Goal: Ask a question

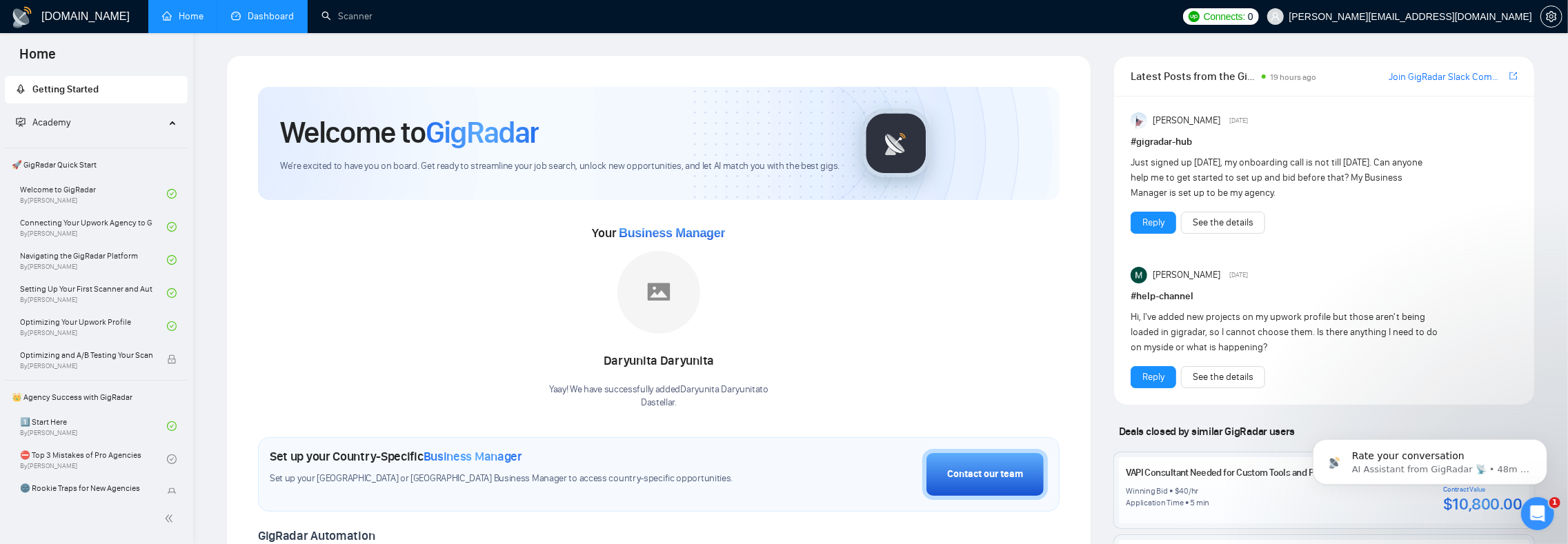
click at [244, 11] on link "Dashboard" at bounding box center [262, 16] width 62 height 11
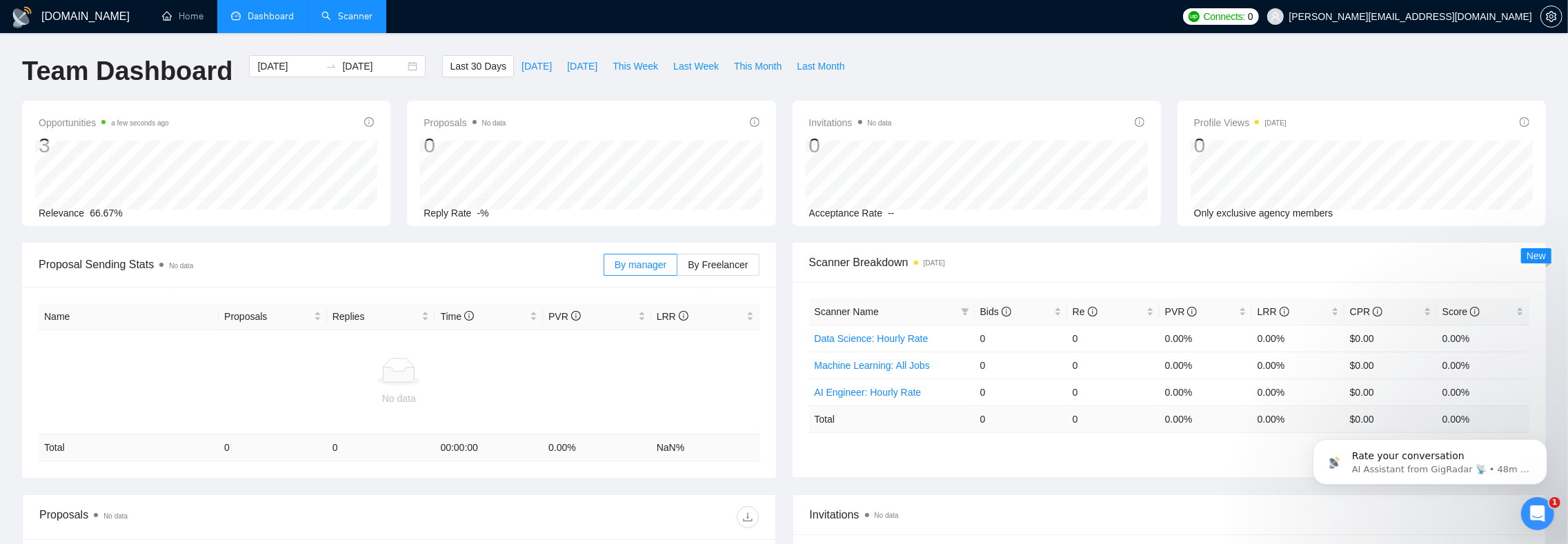
click at [330, 11] on link "Scanner" at bounding box center [347, 16] width 51 height 11
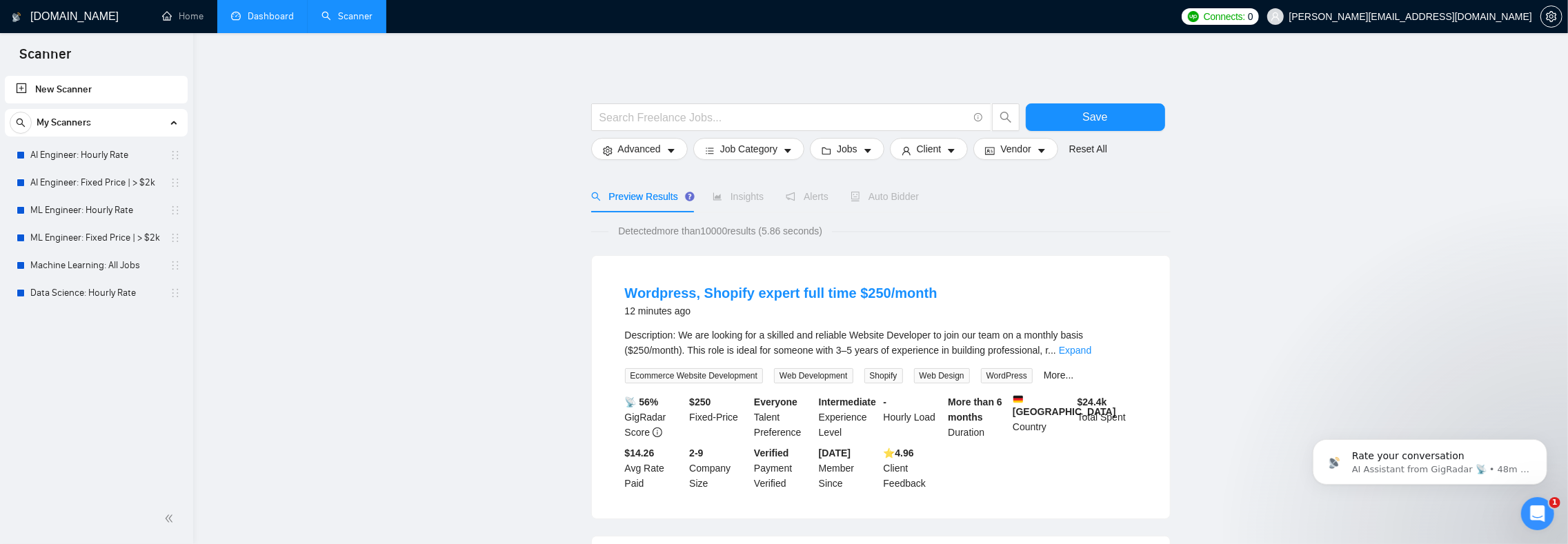
click at [238, 14] on link "Dashboard" at bounding box center [262, 16] width 62 height 11
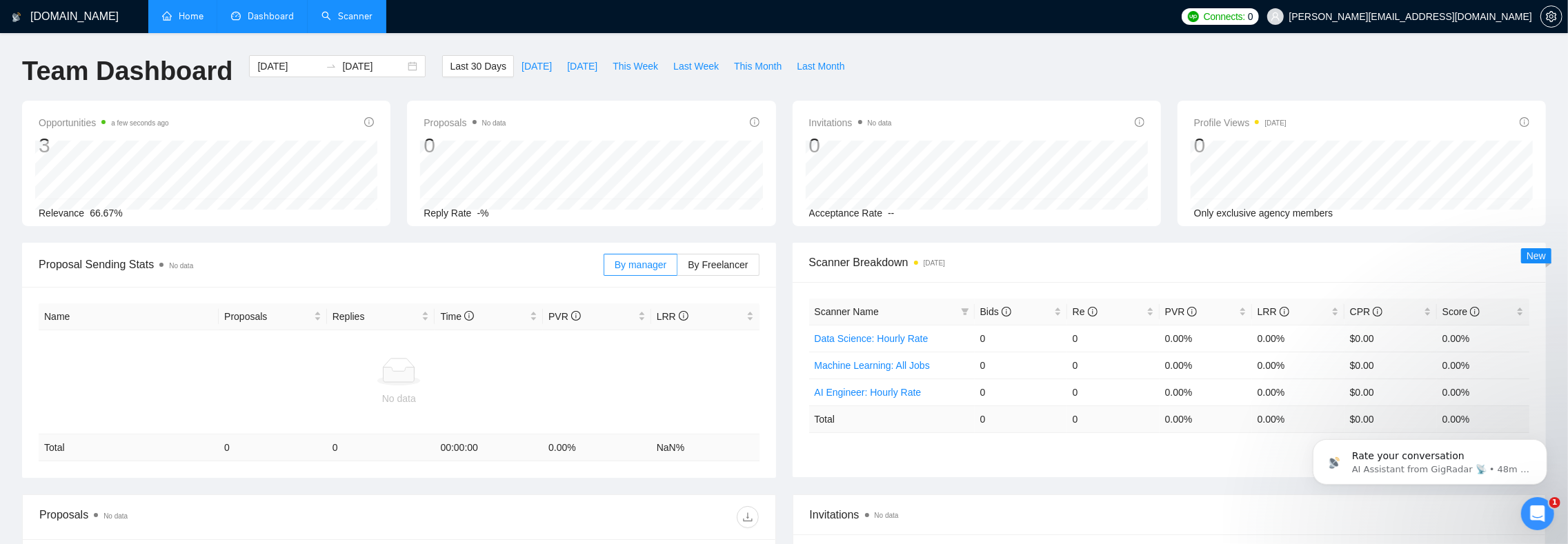
click at [186, 21] on link "Home" at bounding box center [182, 16] width 41 height 11
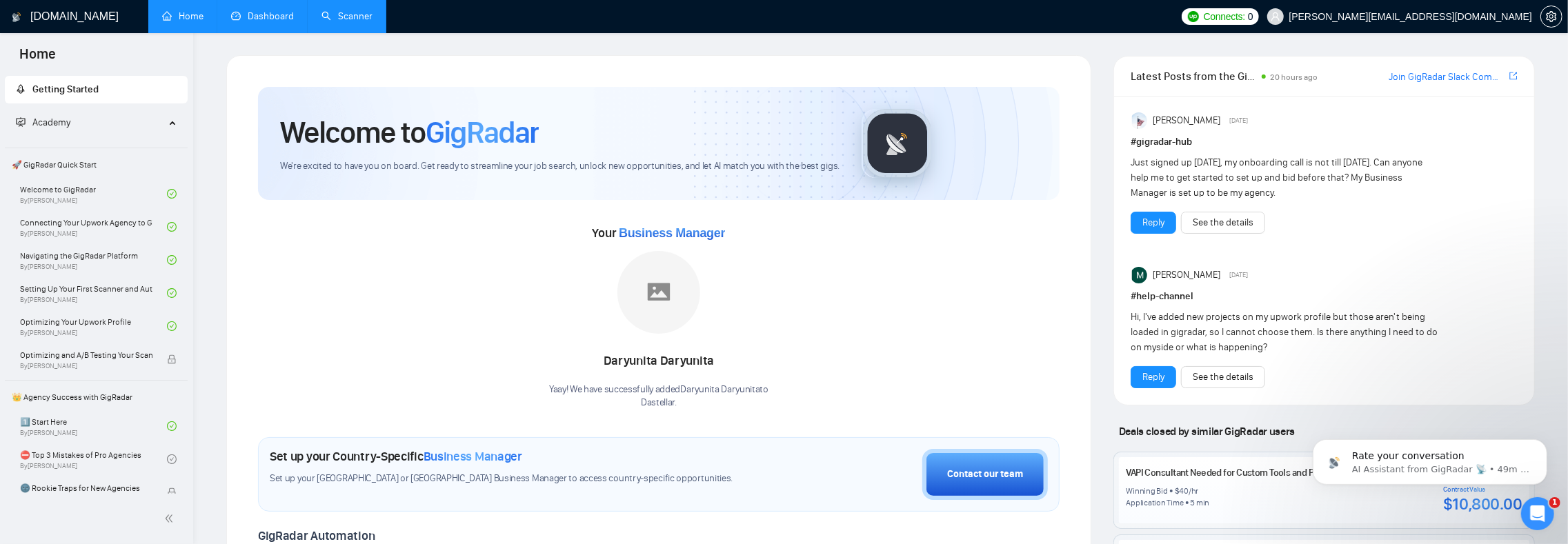
click at [63, 20] on h1 "[DOMAIN_NAME]" at bounding box center [74, 17] width 88 height 33
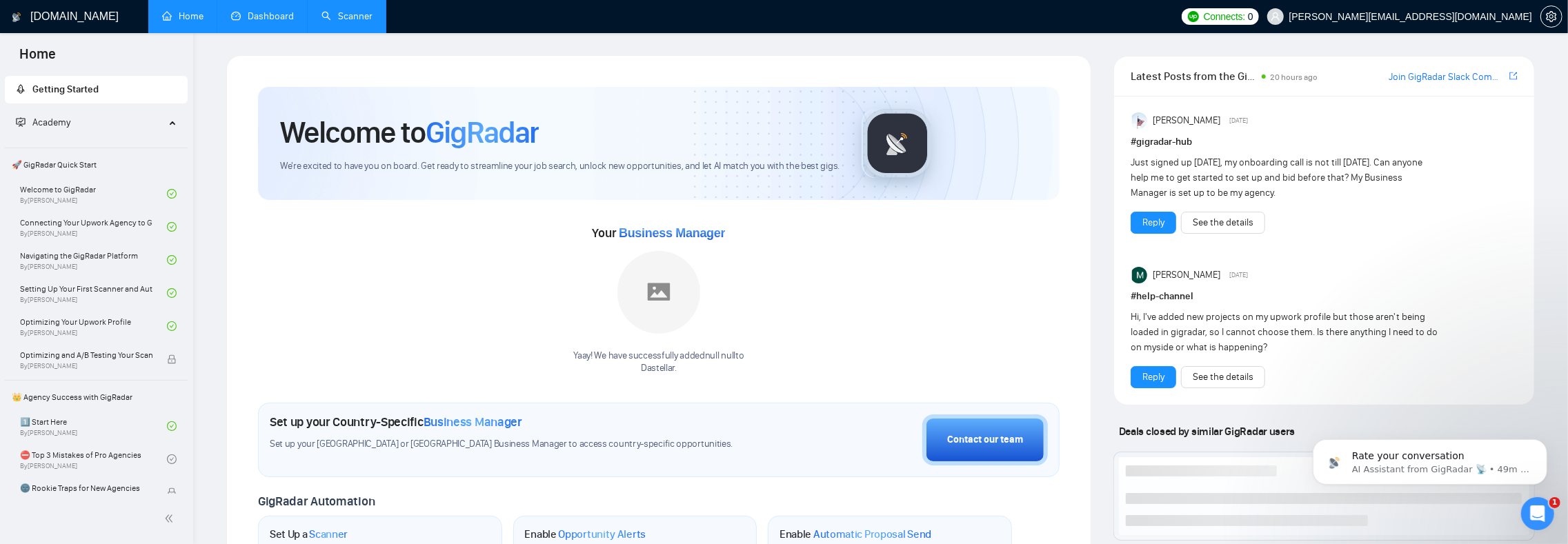
click at [368, 18] on link "Scanner" at bounding box center [347, 16] width 51 height 11
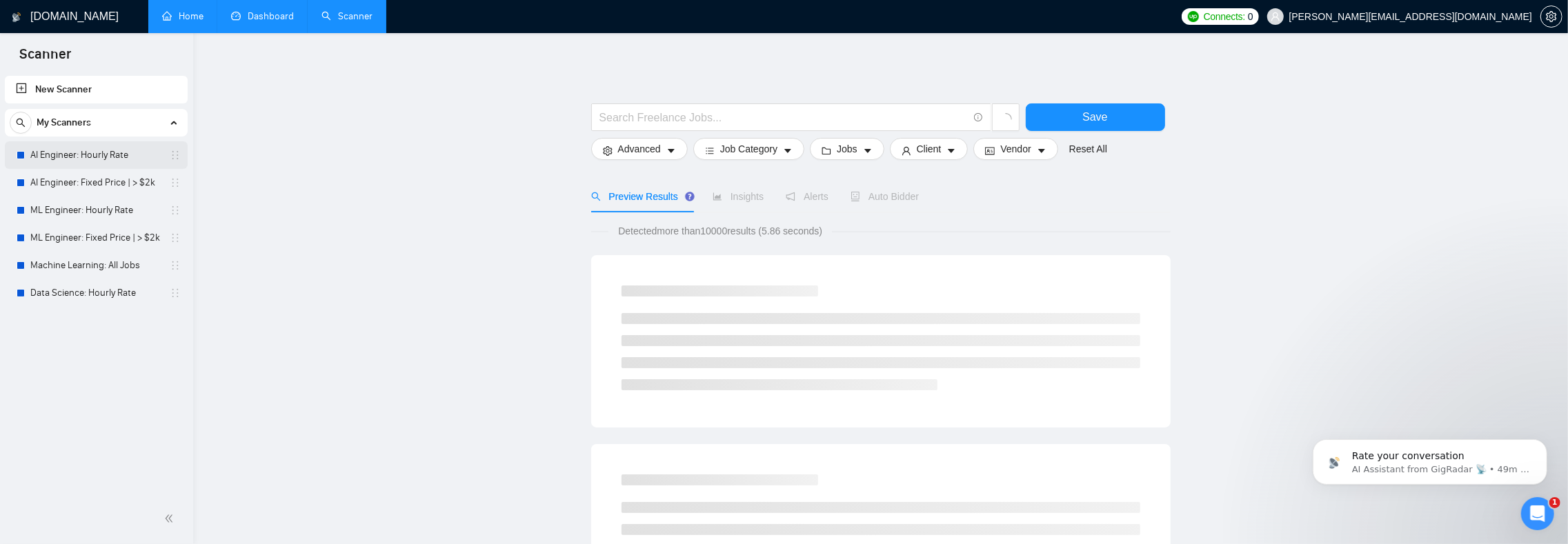
click at [84, 158] on link "AI Engineer: Hourly Rate" at bounding box center [95, 155] width 131 height 27
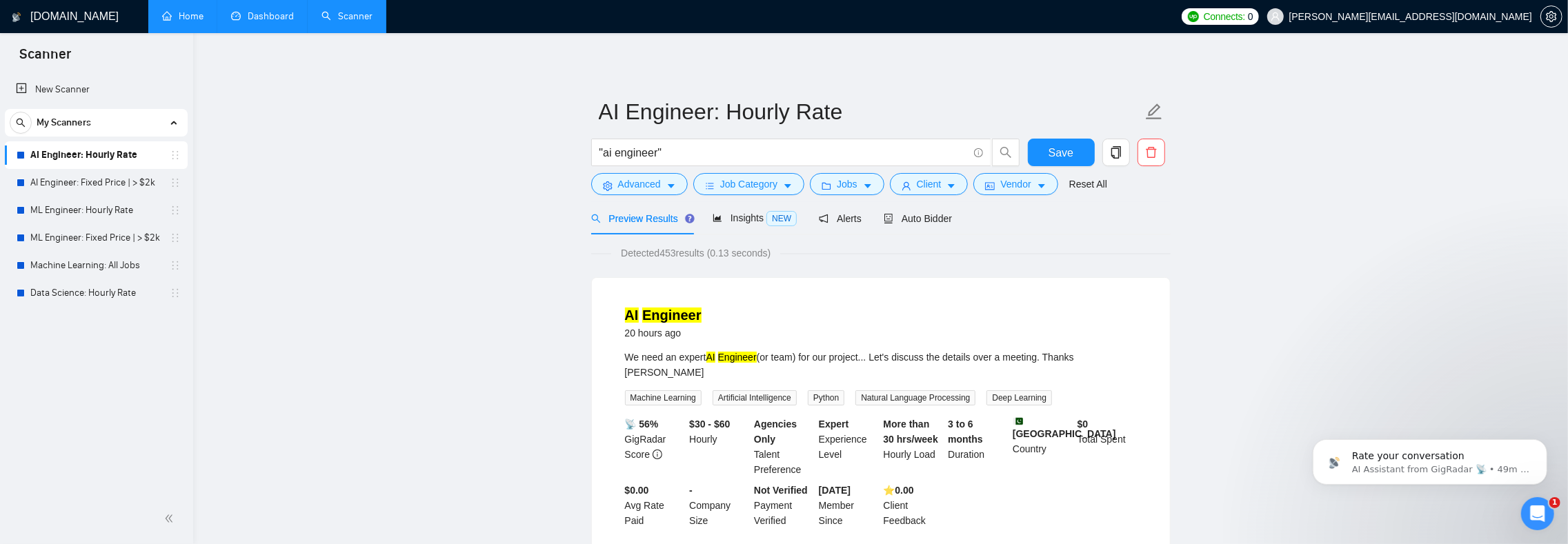
click at [65, 14] on h1 "[DOMAIN_NAME]" at bounding box center [74, 17] width 88 height 33
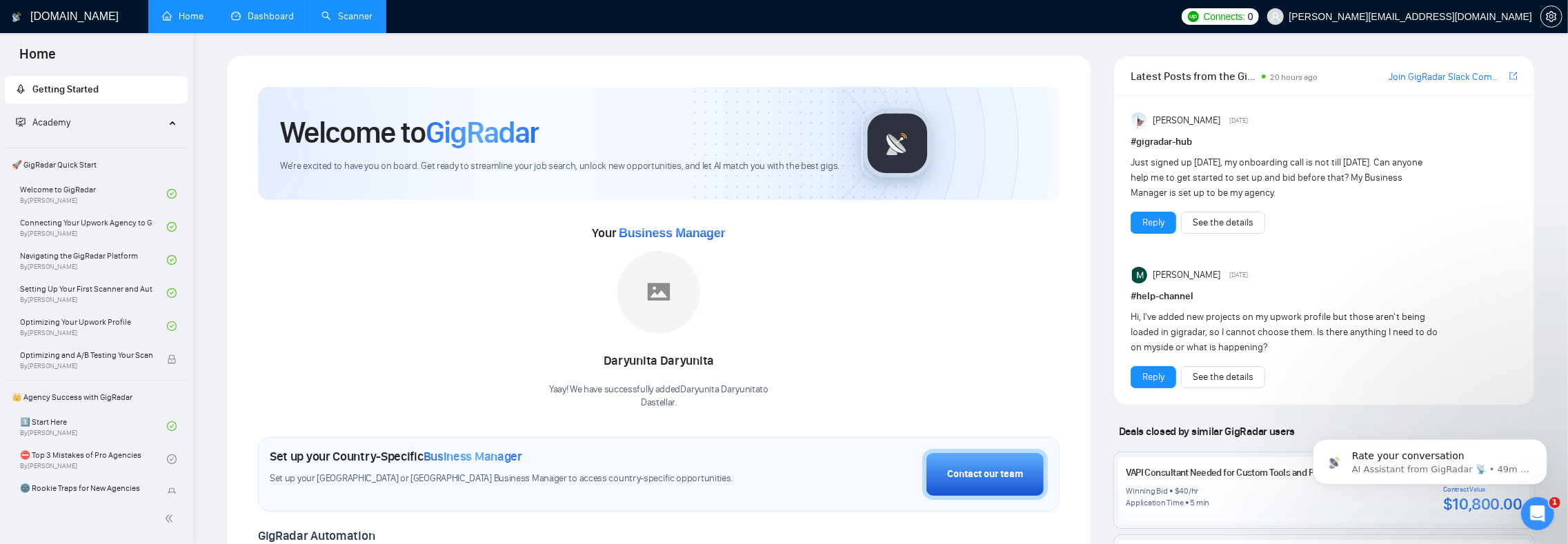
click at [292, 22] on link "Dashboard" at bounding box center [262, 16] width 62 height 11
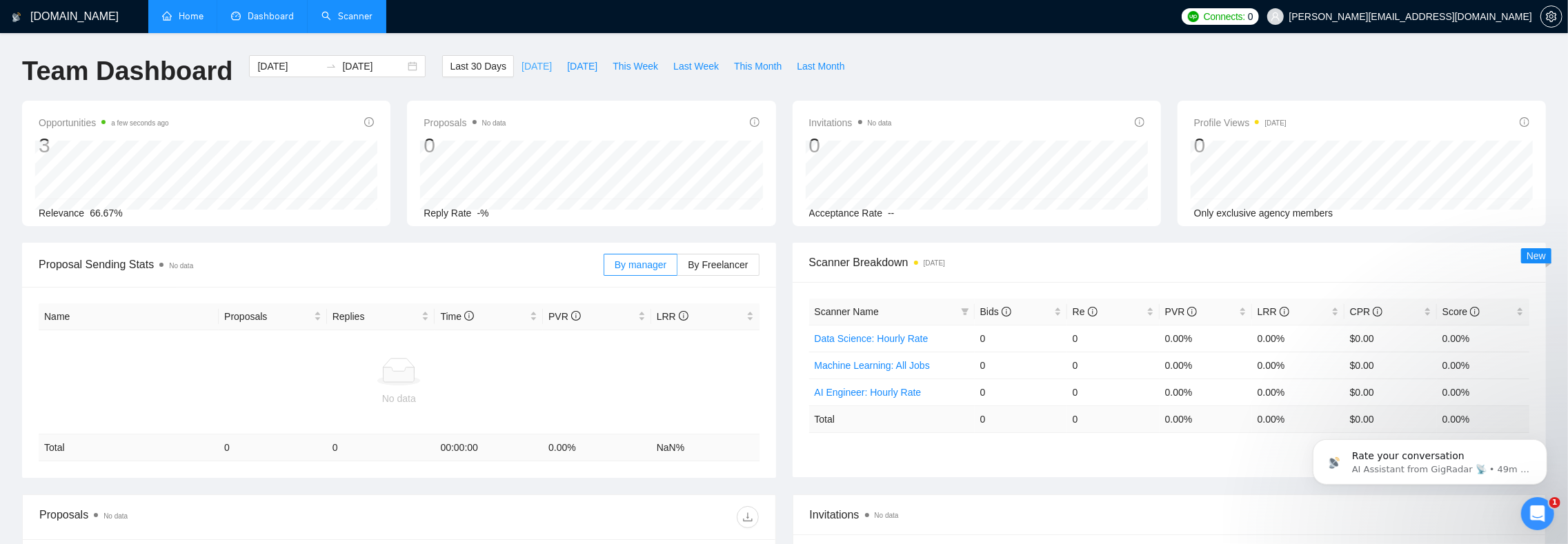
click at [542, 67] on span "[DATE]" at bounding box center [537, 66] width 30 height 15
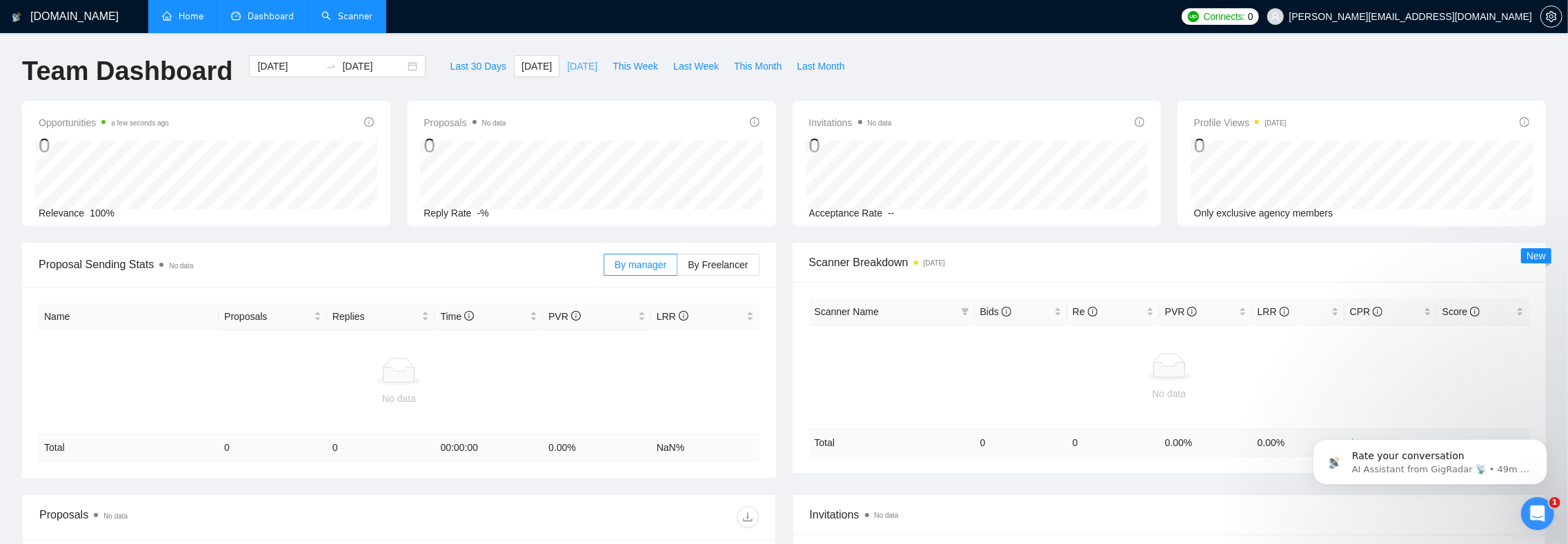
click at [577, 66] on span "[DATE]" at bounding box center [582, 66] width 30 height 15
type input "[DATE]"
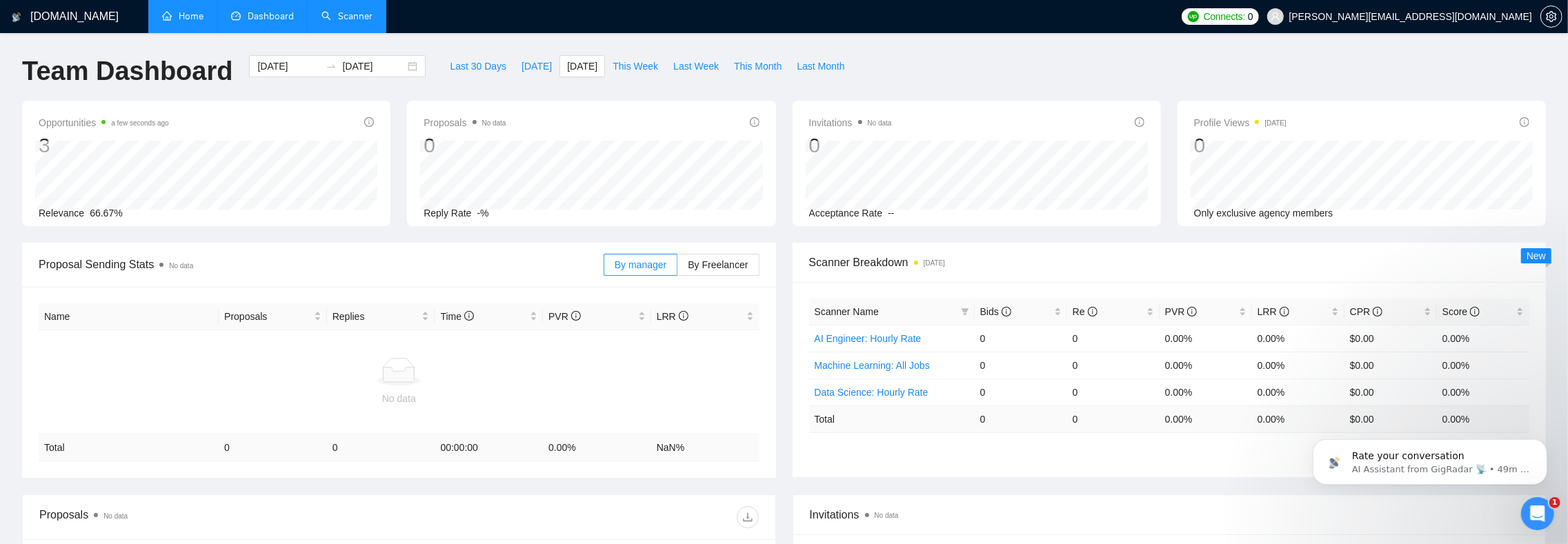
click at [186, 19] on link "Home" at bounding box center [182, 16] width 41 height 11
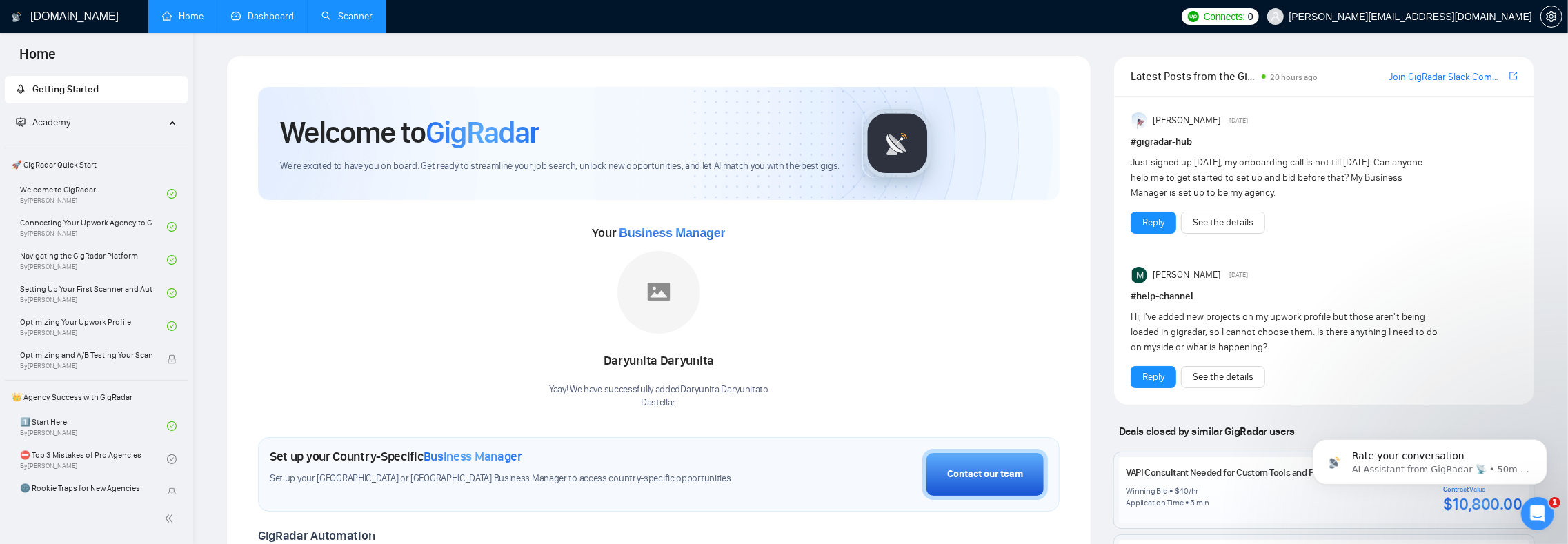
click at [321, 20] on link "Scanner" at bounding box center [347, 16] width 51 height 11
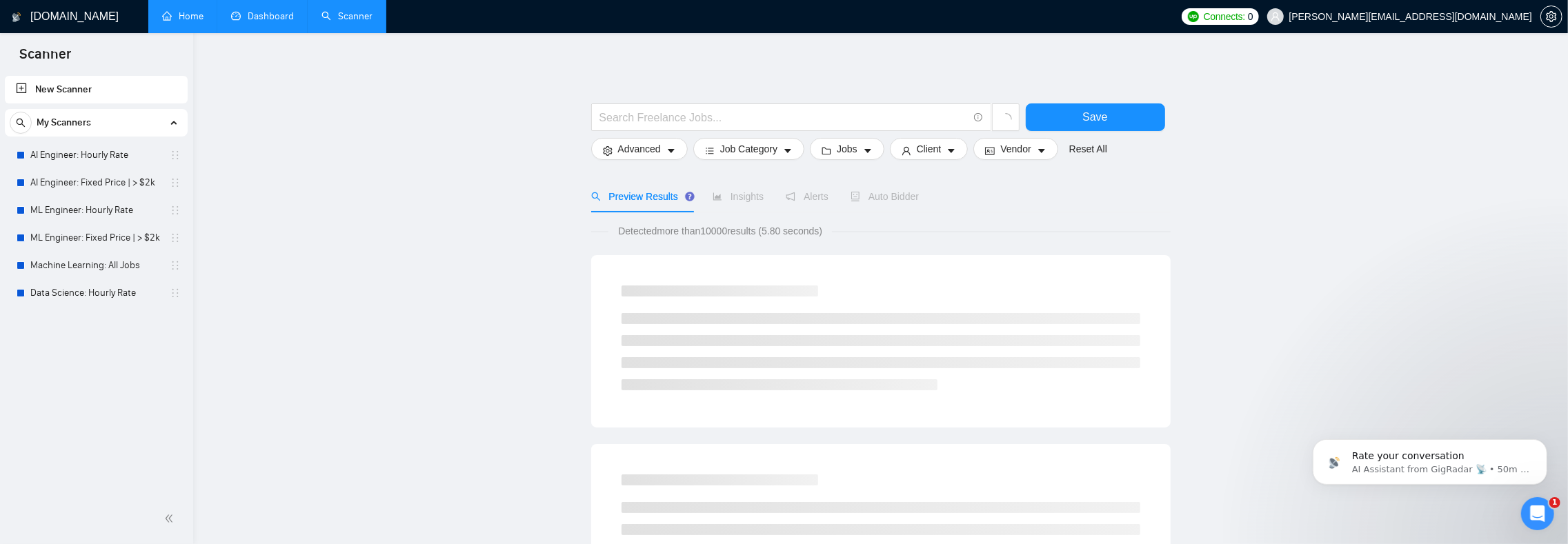
click at [267, 15] on link "Dashboard" at bounding box center [262, 16] width 62 height 11
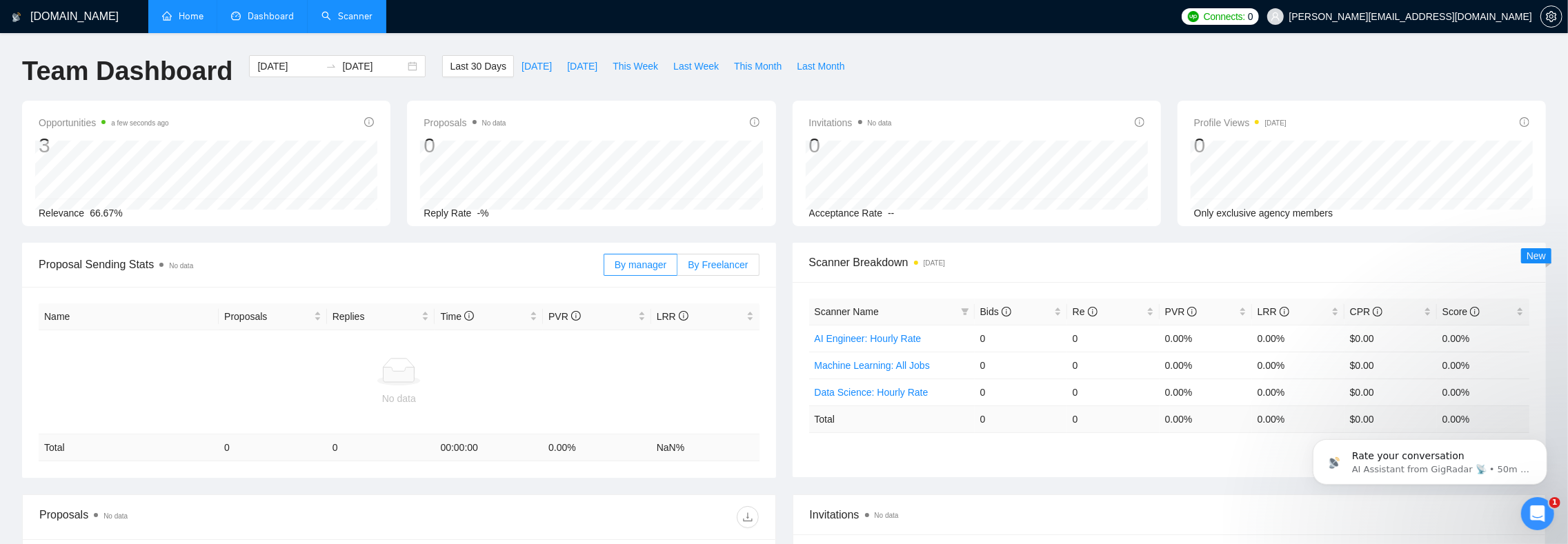
click at [736, 268] on span "By Freelancer" at bounding box center [717, 265] width 60 height 11
click at [678, 268] on input "By Freelancer" at bounding box center [678, 268] width 0 height 0
click at [643, 265] on span "By manager" at bounding box center [640, 265] width 52 height 11
click at [604, 268] on input "By manager" at bounding box center [604, 268] width 0 height 0
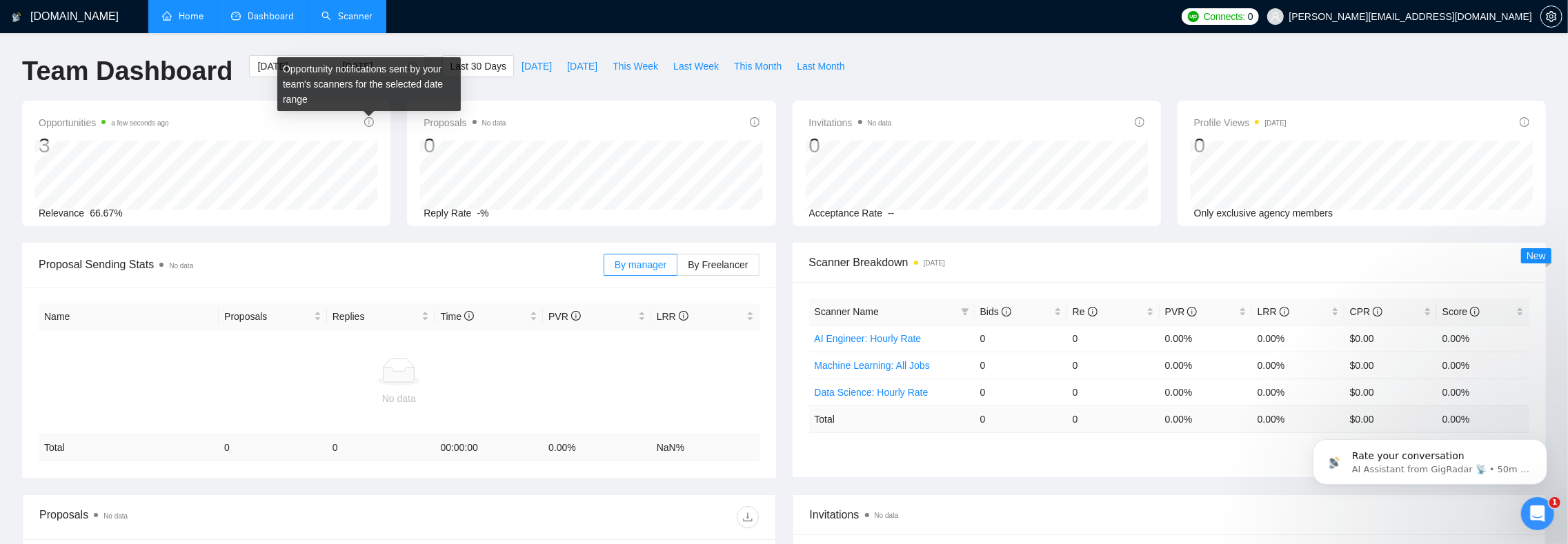
click at [368, 120] on icon "info-circle" at bounding box center [369, 121] width 10 height 10
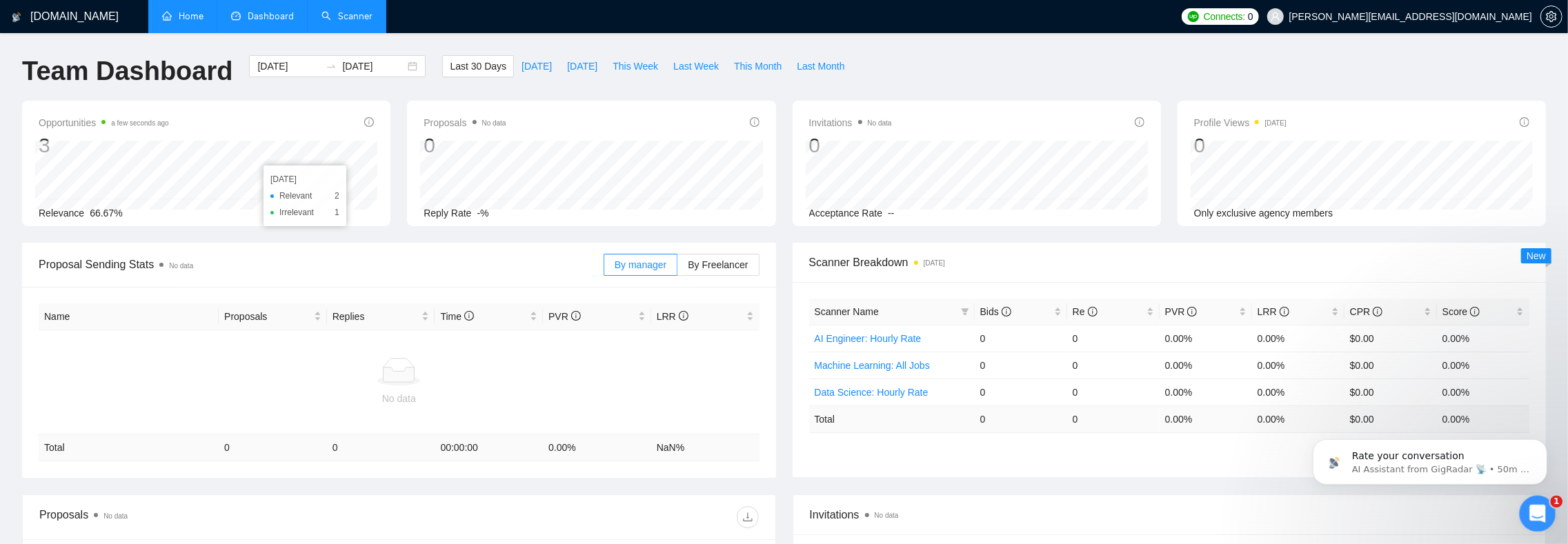
click at [1520, 509] on div "Open Intercom Messenger" at bounding box center [1535, 512] width 46 height 46
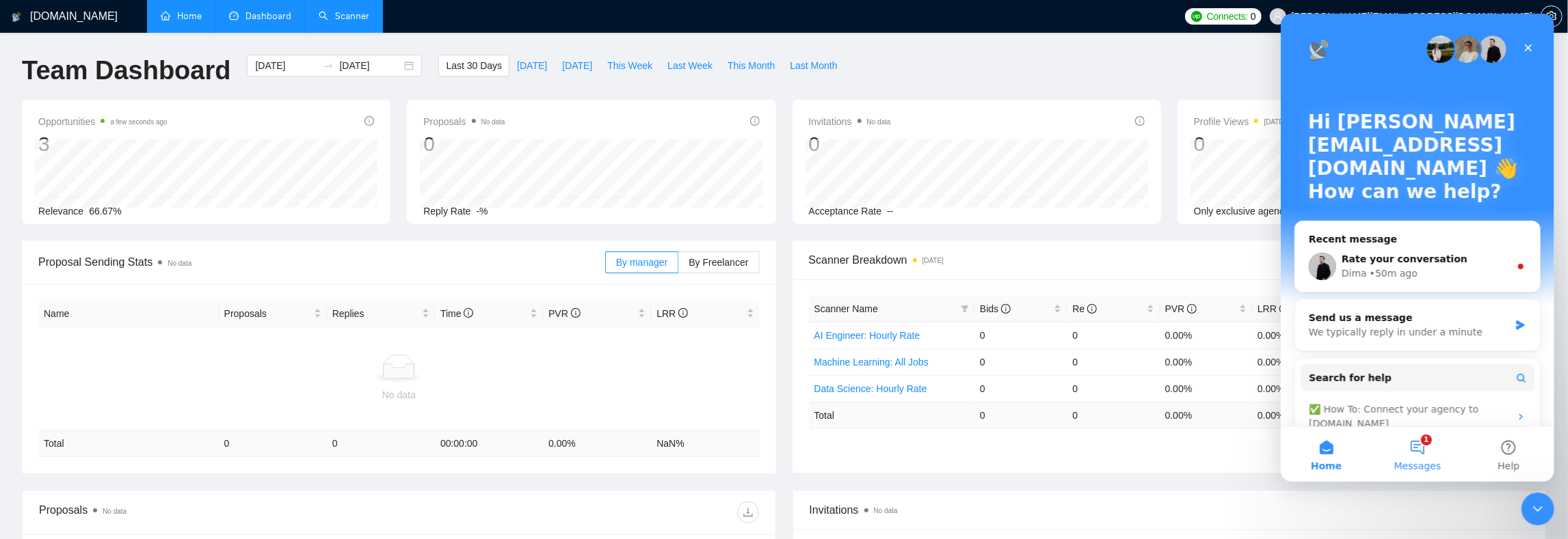
click at [1421, 458] on button "1 Messages" at bounding box center [1417, 454] width 91 height 55
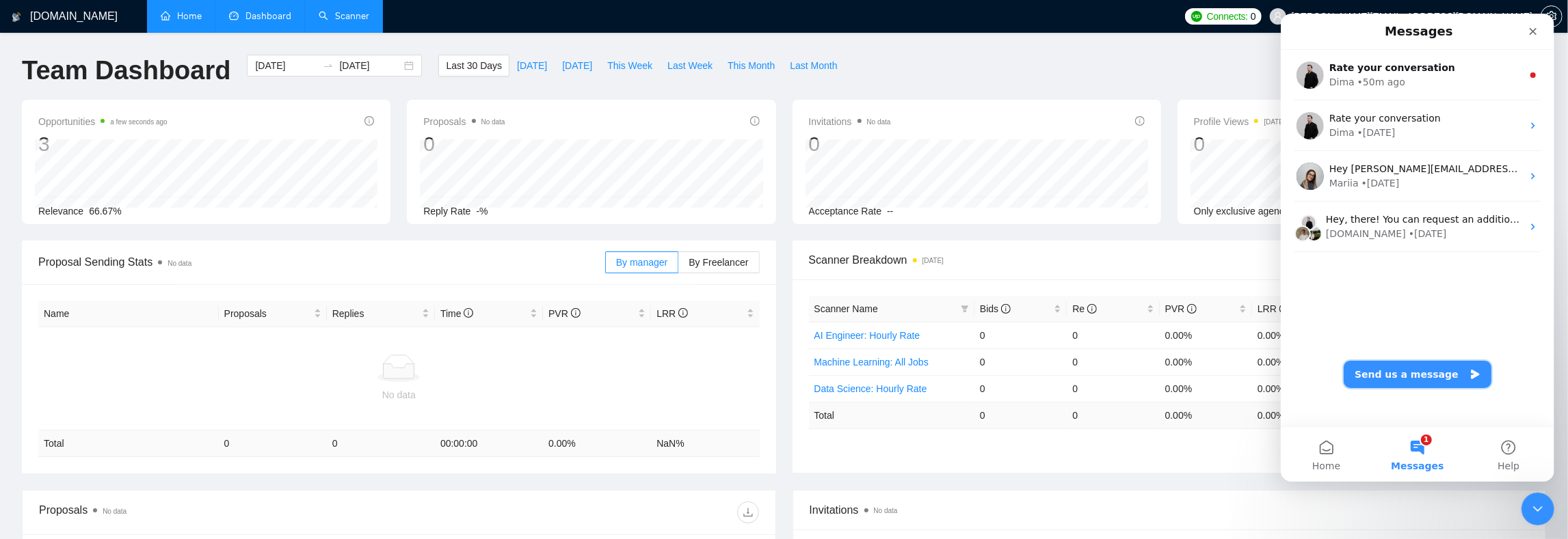
click at [1409, 370] on button "Send us a message" at bounding box center [1416, 374] width 147 height 27
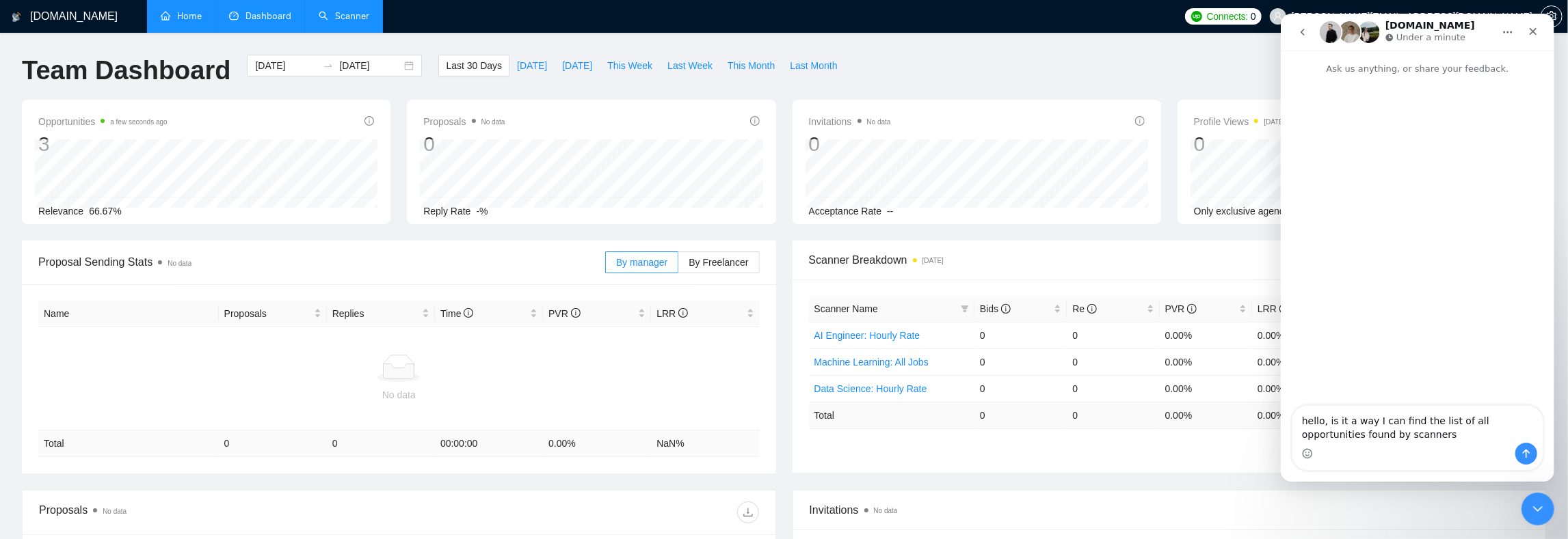
type textarea "hello, is it a way I can find the list of all opportunities found by scanners?"
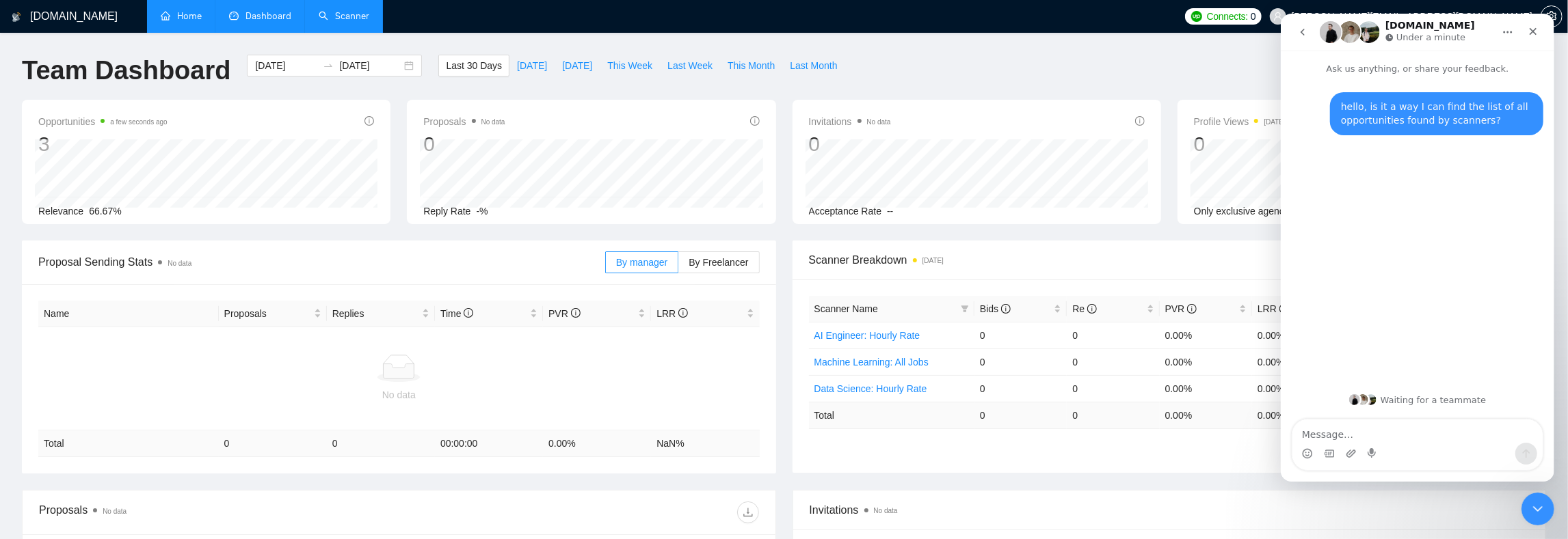
click at [1065, 74] on div "Team Dashboard [DATE] [DATE] Last 30 Days [DATE] [DATE] This Week Last Week Thi…" at bounding box center [784, 78] width 1541 height 45
click at [37, 27] on h1 "[DOMAIN_NAME]" at bounding box center [73, 17] width 87 height 33
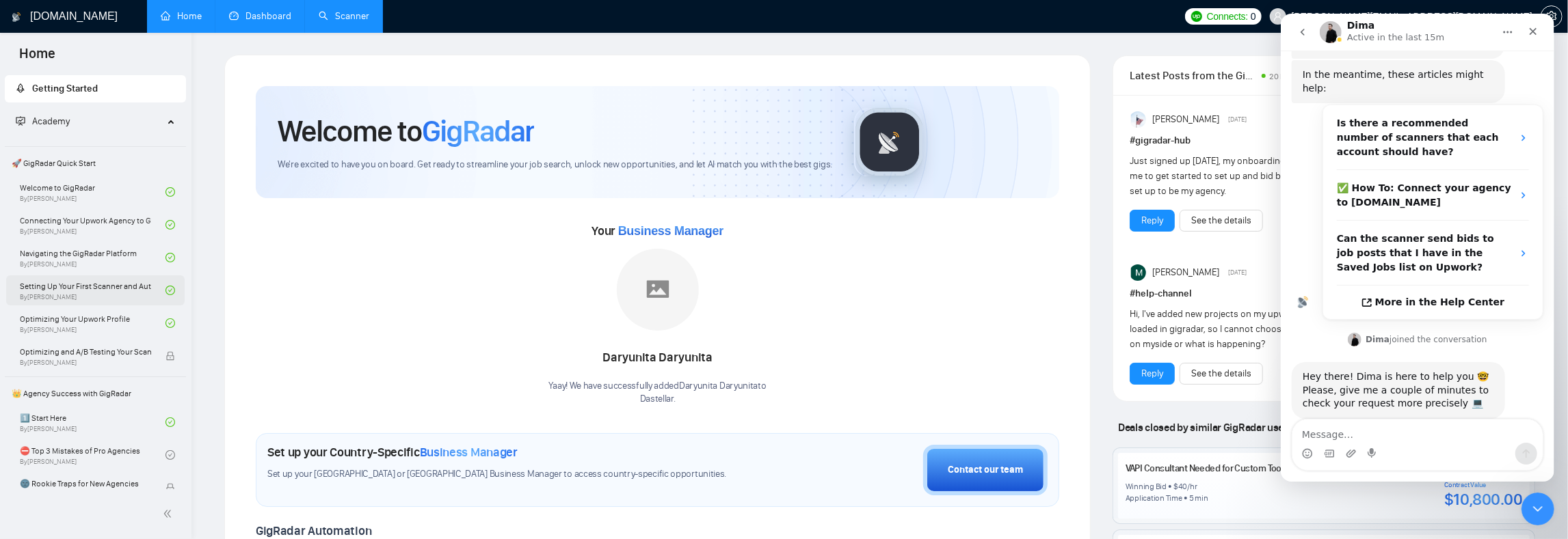
scroll to position [173, 0]
click at [257, 17] on link "Dashboard" at bounding box center [260, 16] width 62 height 11
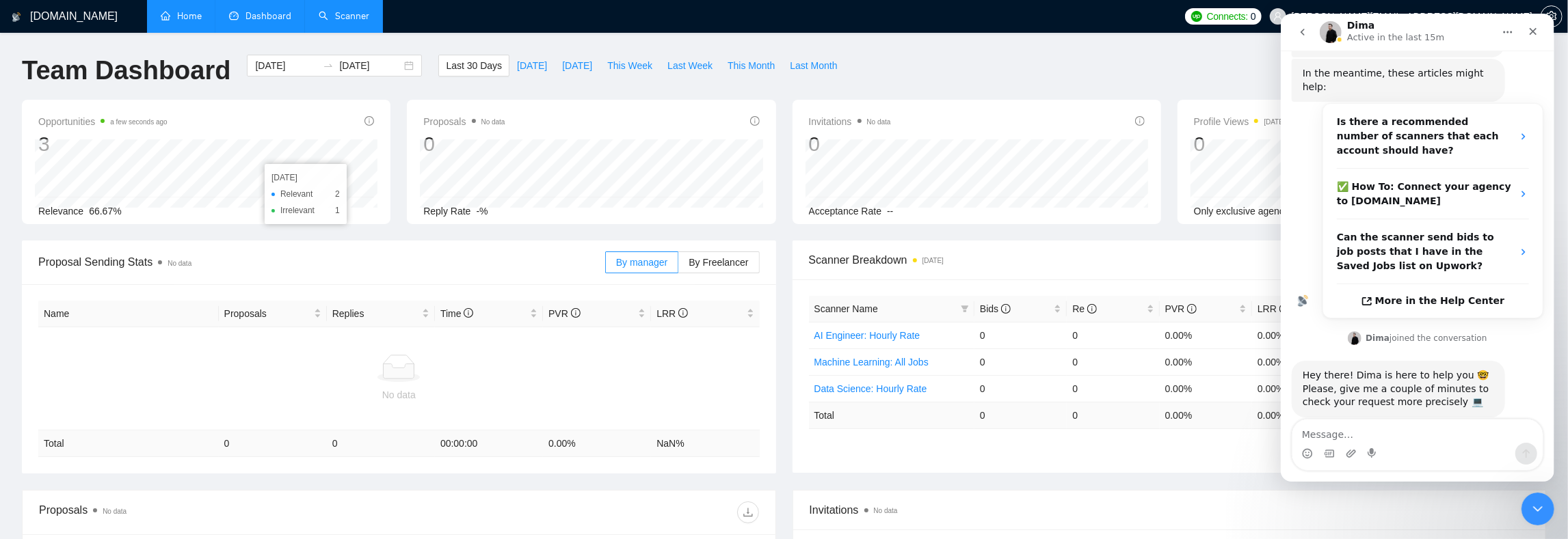
click at [332, 22] on link "Scanner" at bounding box center [344, 16] width 51 height 11
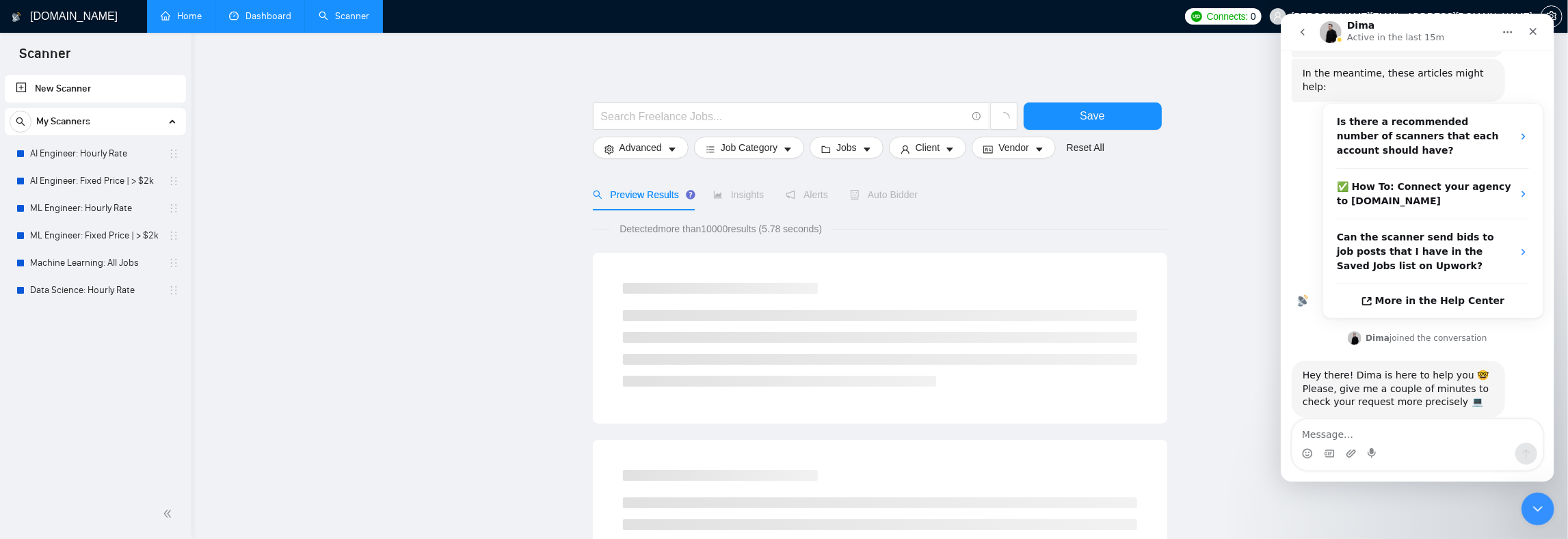
click at [239, 21] on link "Dashboard" at bounding box center [260, 16] width 62 height 11
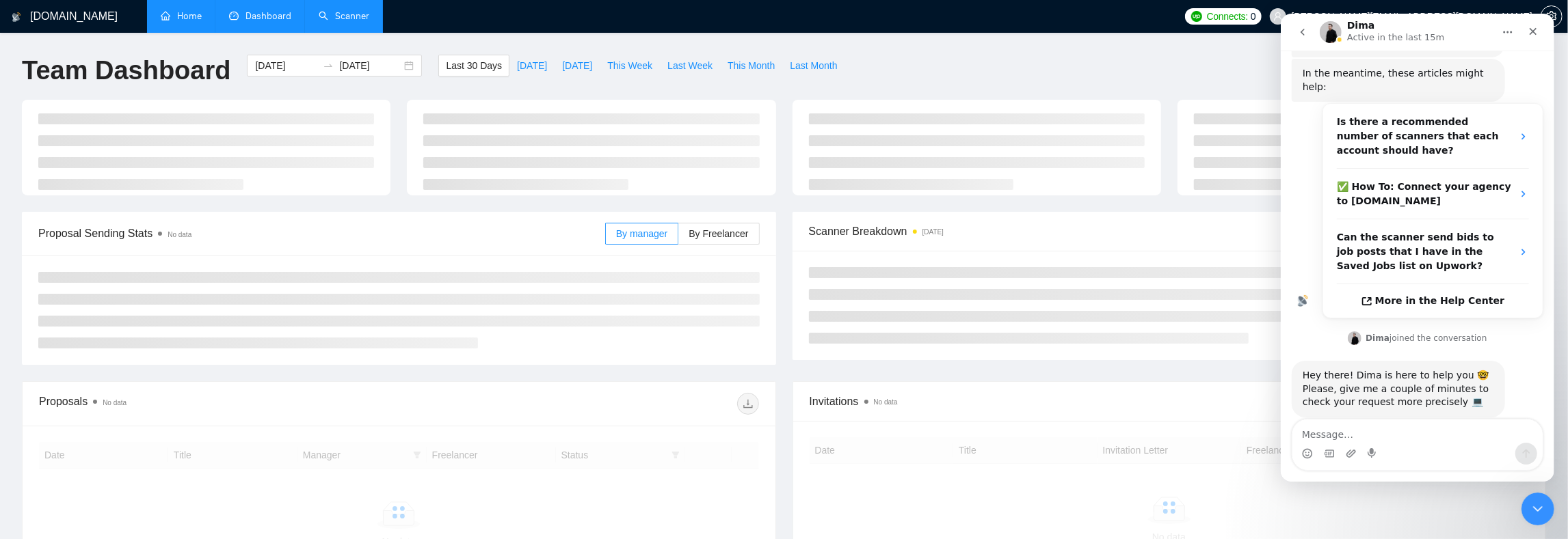
click at [192, 19] on link "Home" at bounding box center [181, 16] width 41 height 11
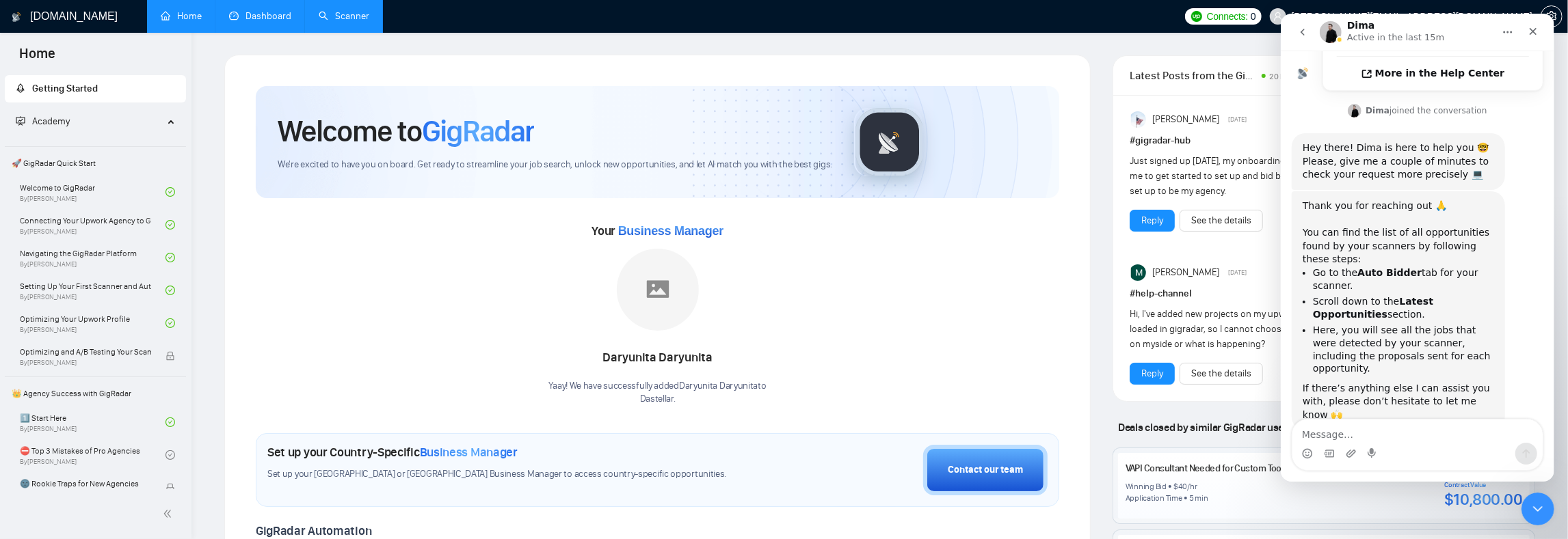
scroll to position [403, 0]
click at [330, 15] on link "Scanner" at bounding box center [344, 16] width 51 height 11
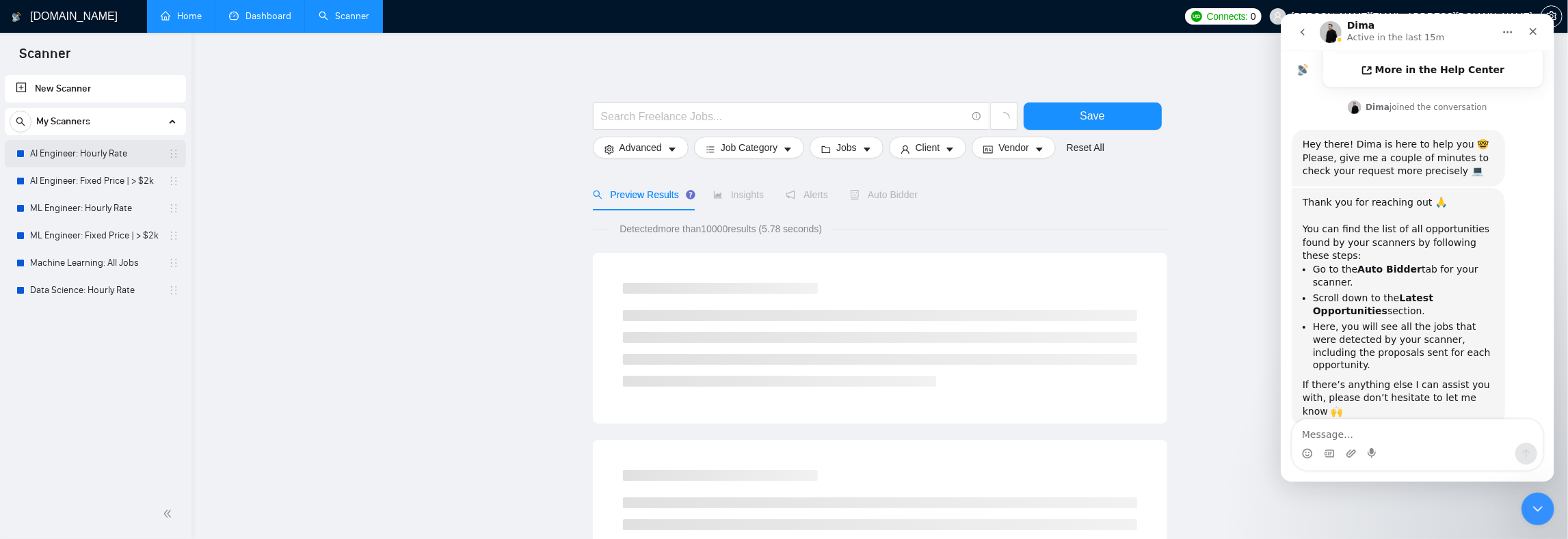
click at [50, 151] on link "AI Engineer: Hourly Rate" at bounding box center [94, 154] width 130 height 27
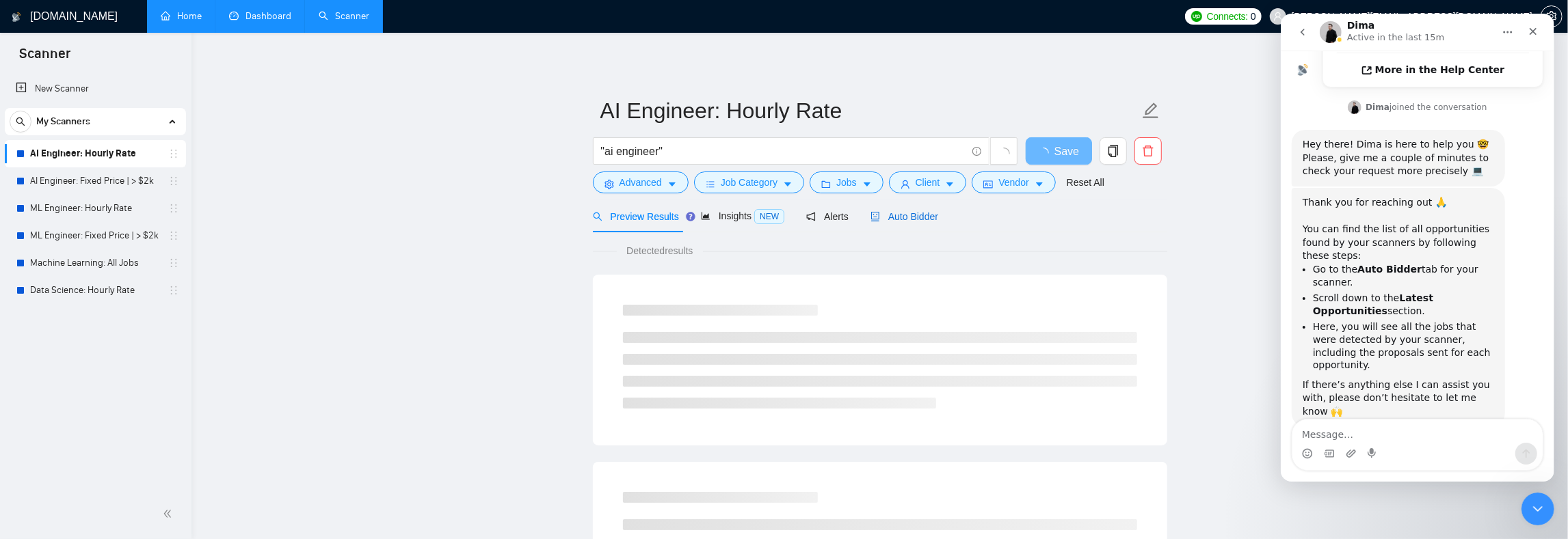
click at [915, 214] on span "Auto Bidder" at bounding box center [905, 216] width 68 height 11
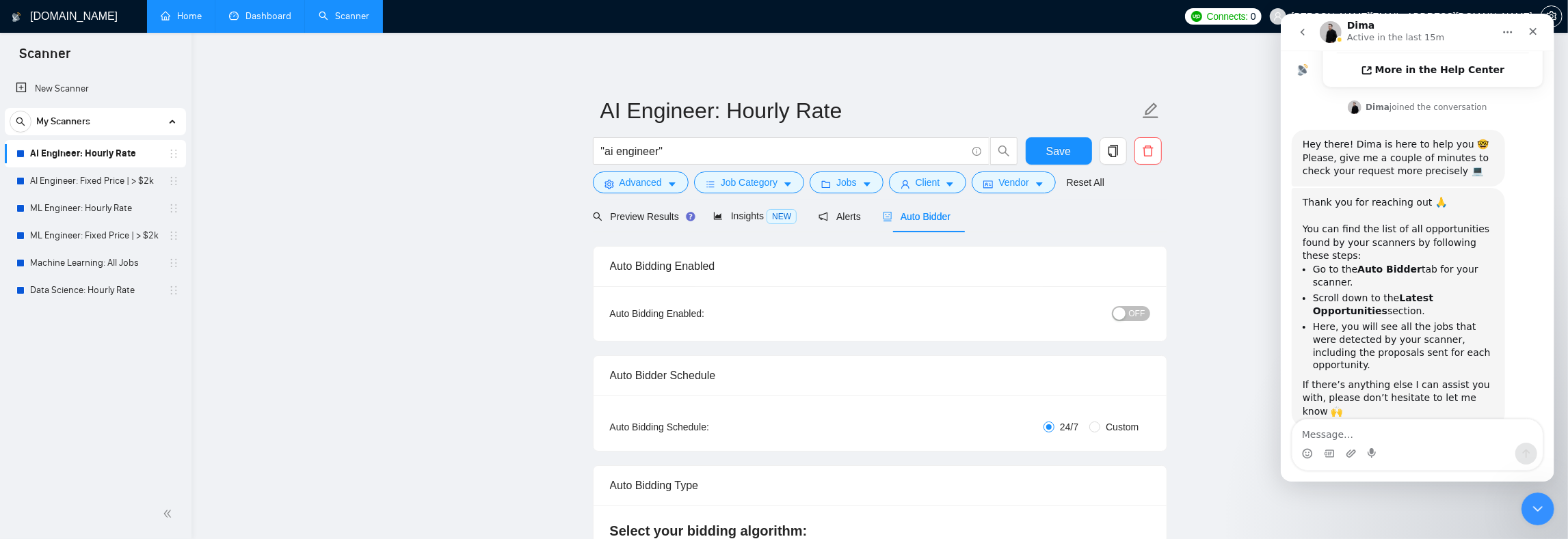
click at [58, 175] on link "AI Engineer: Fixed Price | > $2k" at bounding box center [94, 181] width 130 height 27
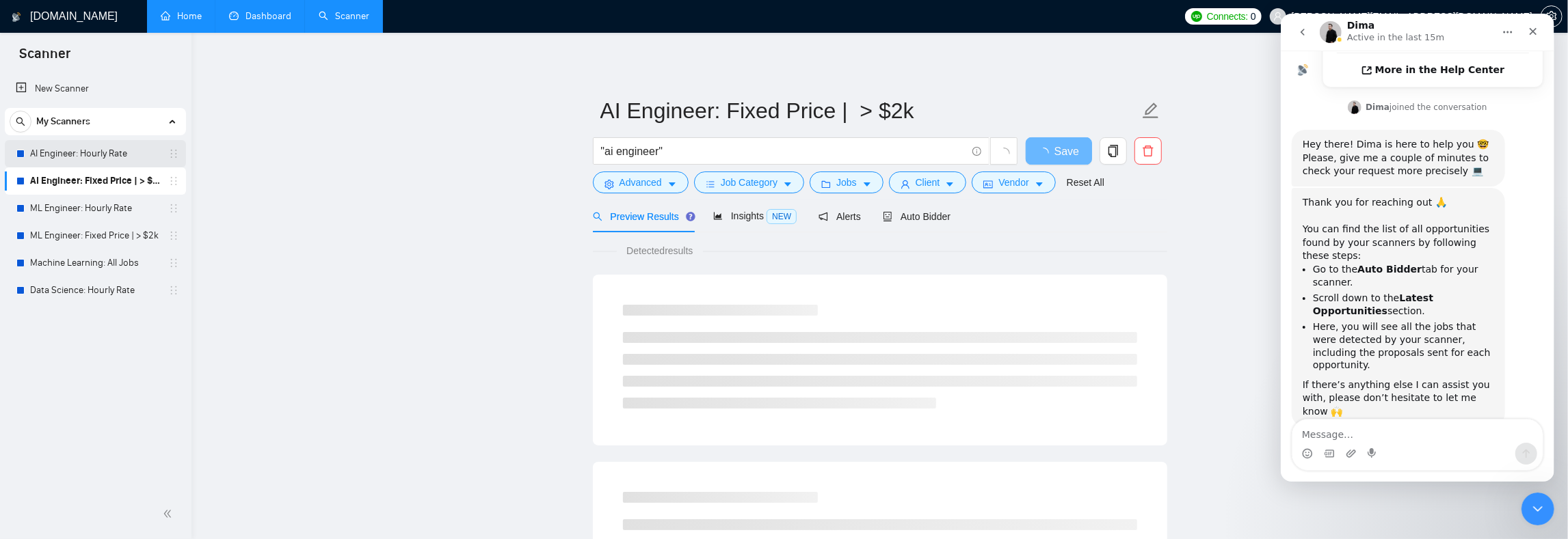
click at [78, 156] on link "AI Engineer: Hourly Rate" at bounding box center [94, 154] width 130 height 27
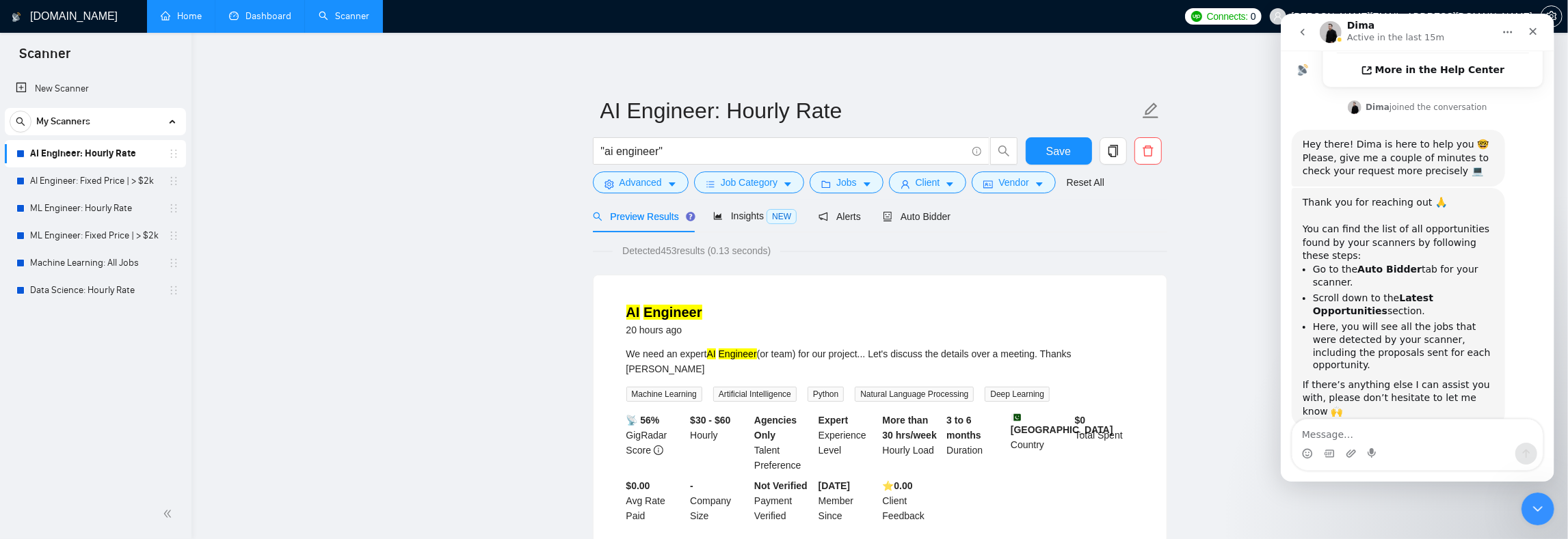
click at [1305, 31] on icon "go back" at bounding box center [1302, 32] width 11 height 11
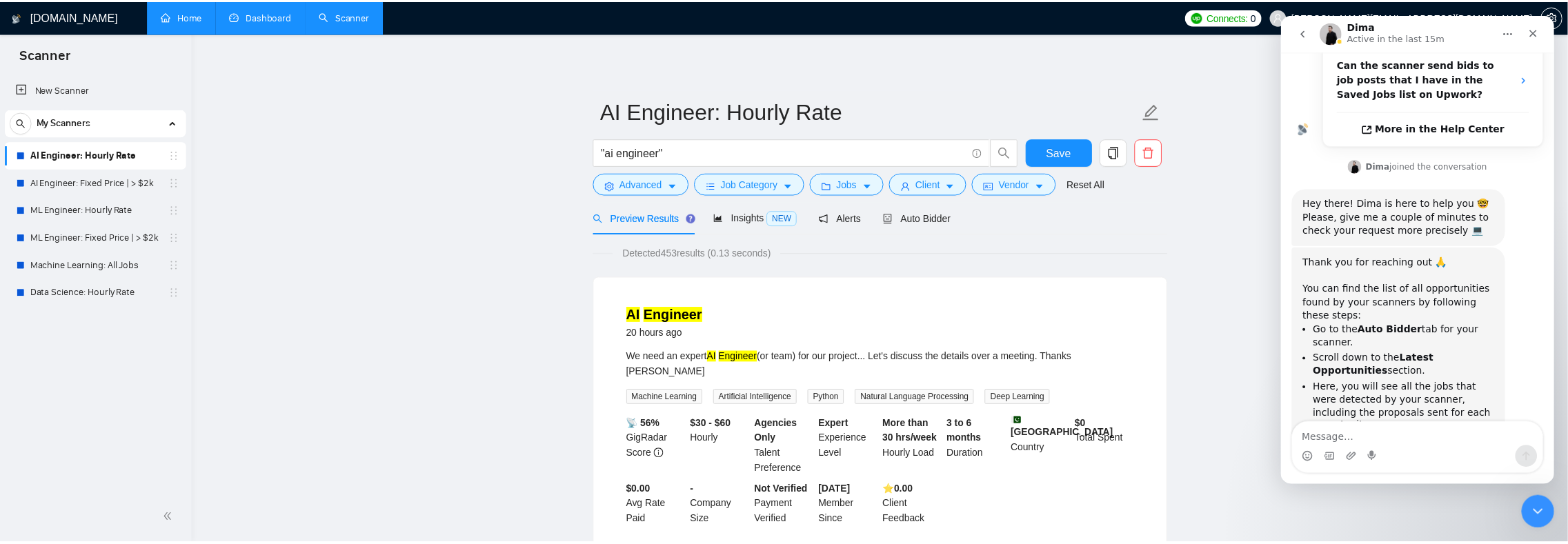
scroll to position [407, 0]
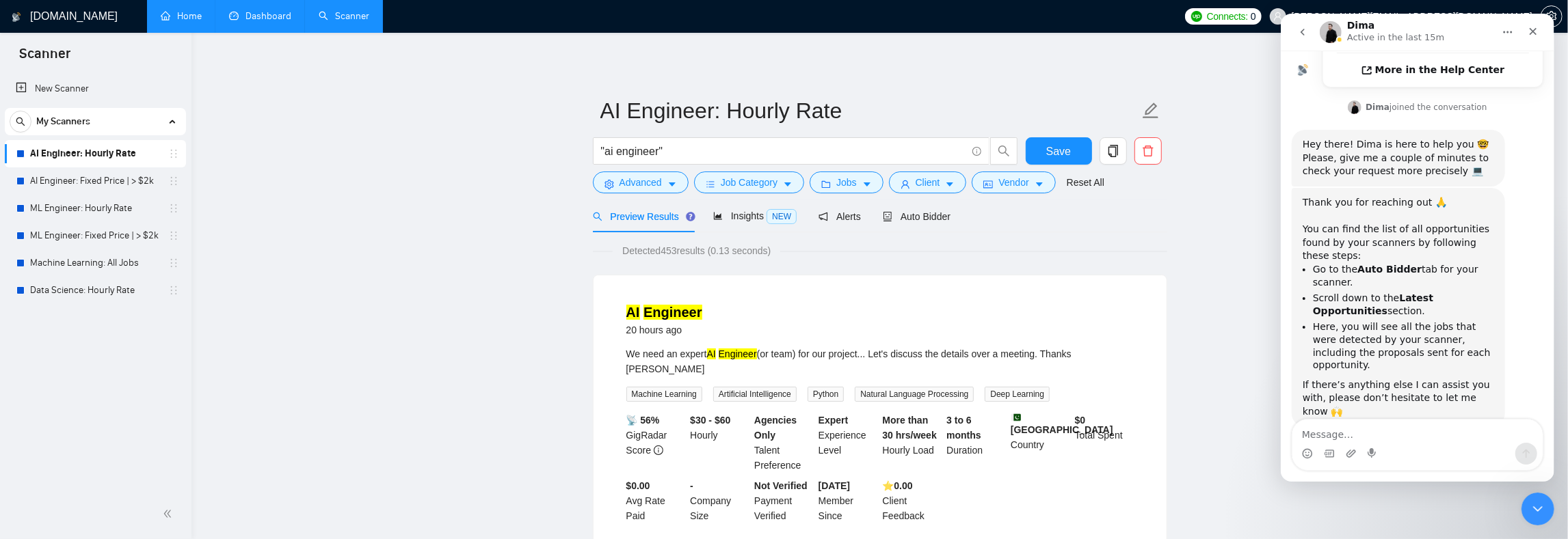
click at [1533, 26] on icon "Close" at bounding box center [1532, 31] width 11 height 11
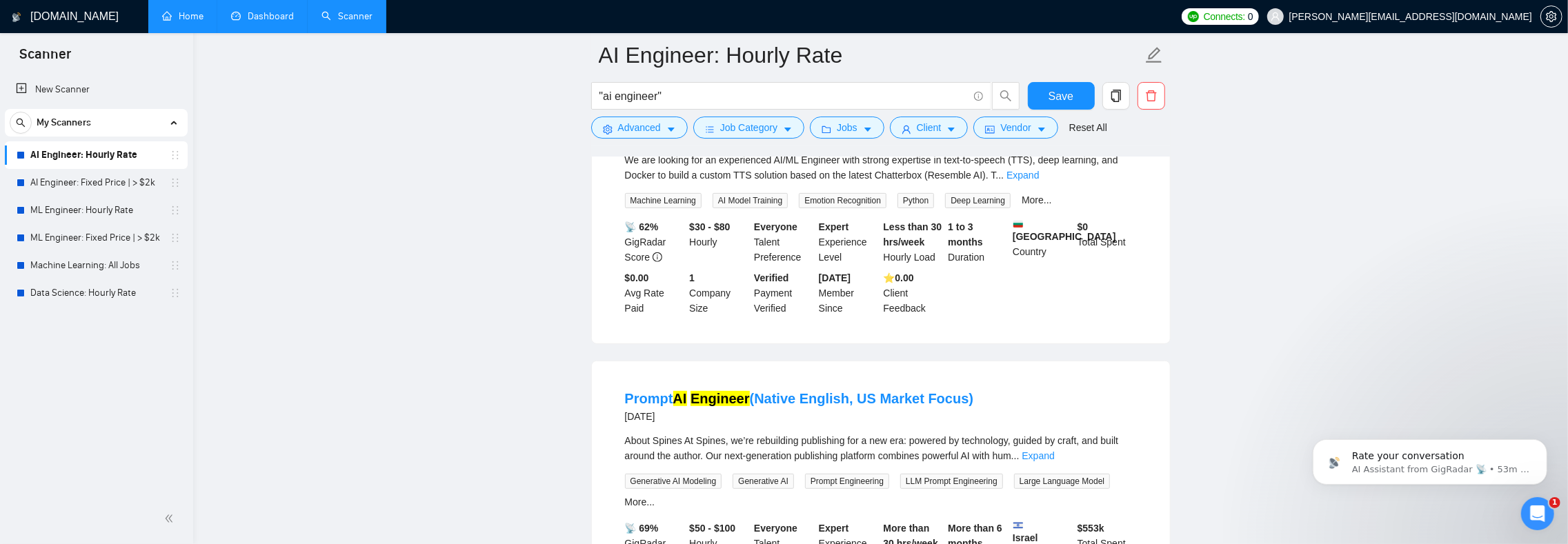
scroll to position [0, 0]
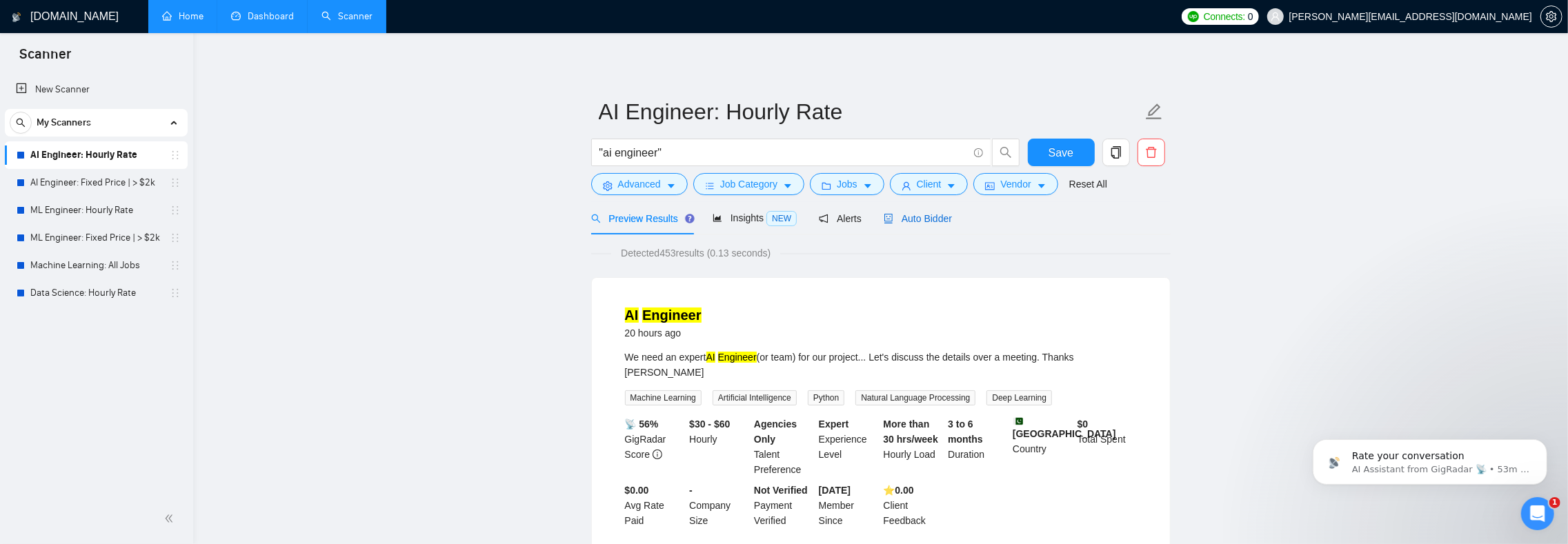
click at [923, 218] on span "Auto Bidder" at bounding box center [918, 218] width 69 height 11
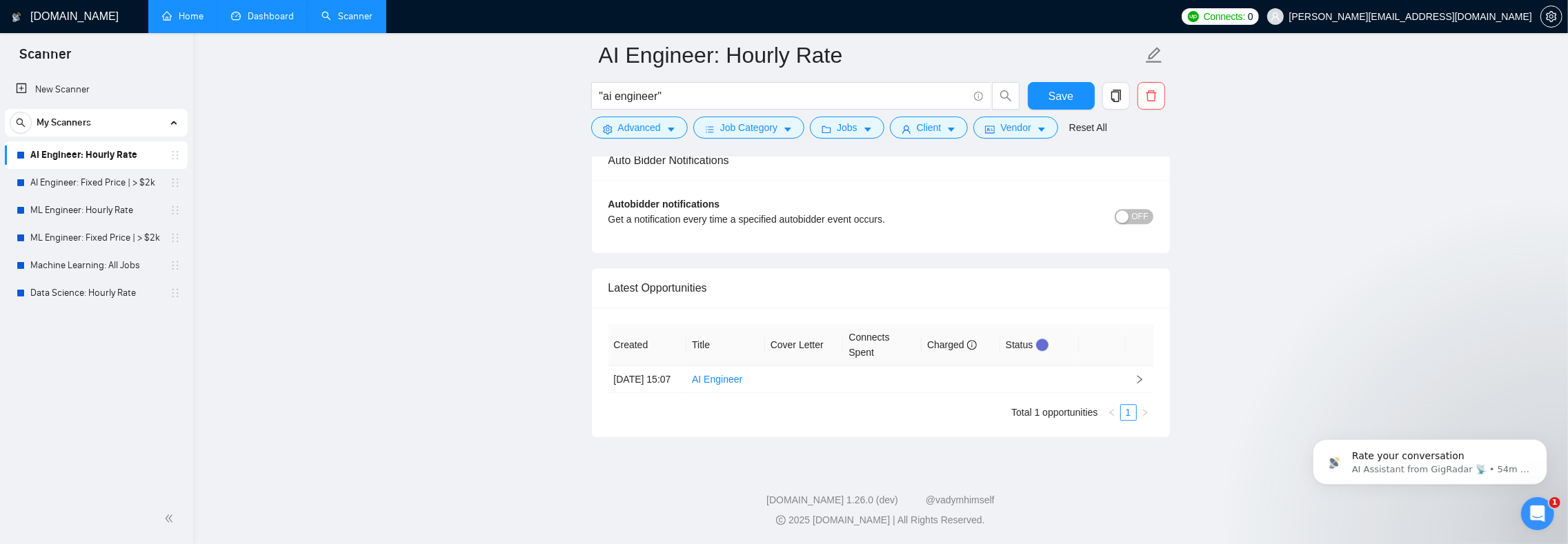
scroll to position [3246, 0]
click at [683, 305] on div "Latest Opportunities" at bounding box center [880, 288] width 545 height 40
click at [639, 307] on div "Latest Opportunities" at bounding box center [880, 288] width 545 height 40
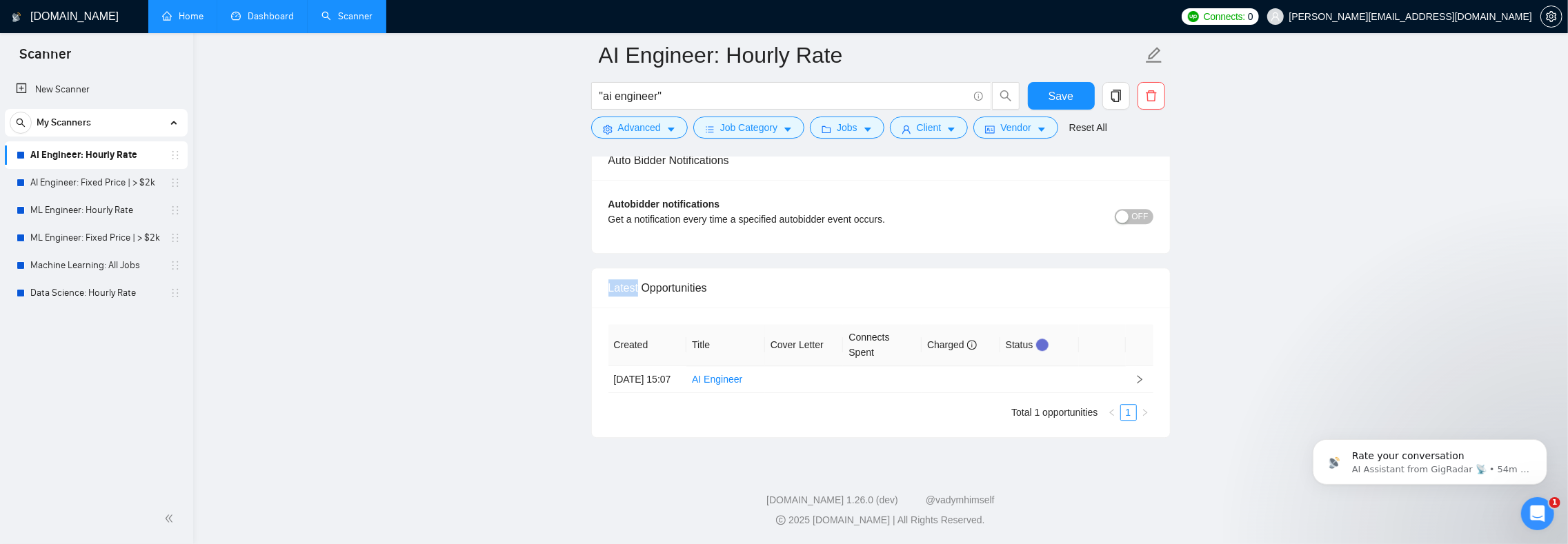
click at [627, 305] on div "Latest Opportunities" at bounding box center [880, 288] width 545 height 40
click at [640, 305] on div "Latest Opportunities" at bounding box center [880, 288] width 545 height 40
click at [648, 307] on div "Latest Opportunities" at bounding box center [880, 288] width 545 height 40
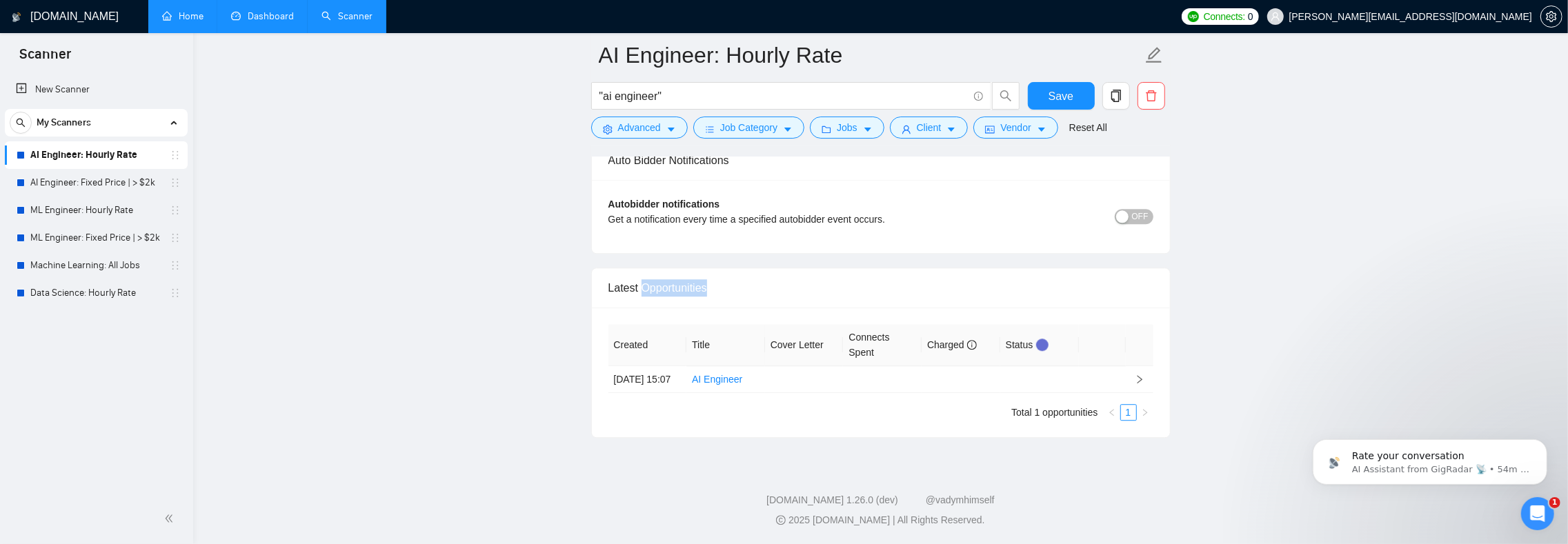
click at [670, 298] on div "Latest Opportunities" at bounding box center [880, 288] width 545 height 40
click at [714, 385] on link "AI Engineer" at bounding box center [716, 379] width 50 height 11
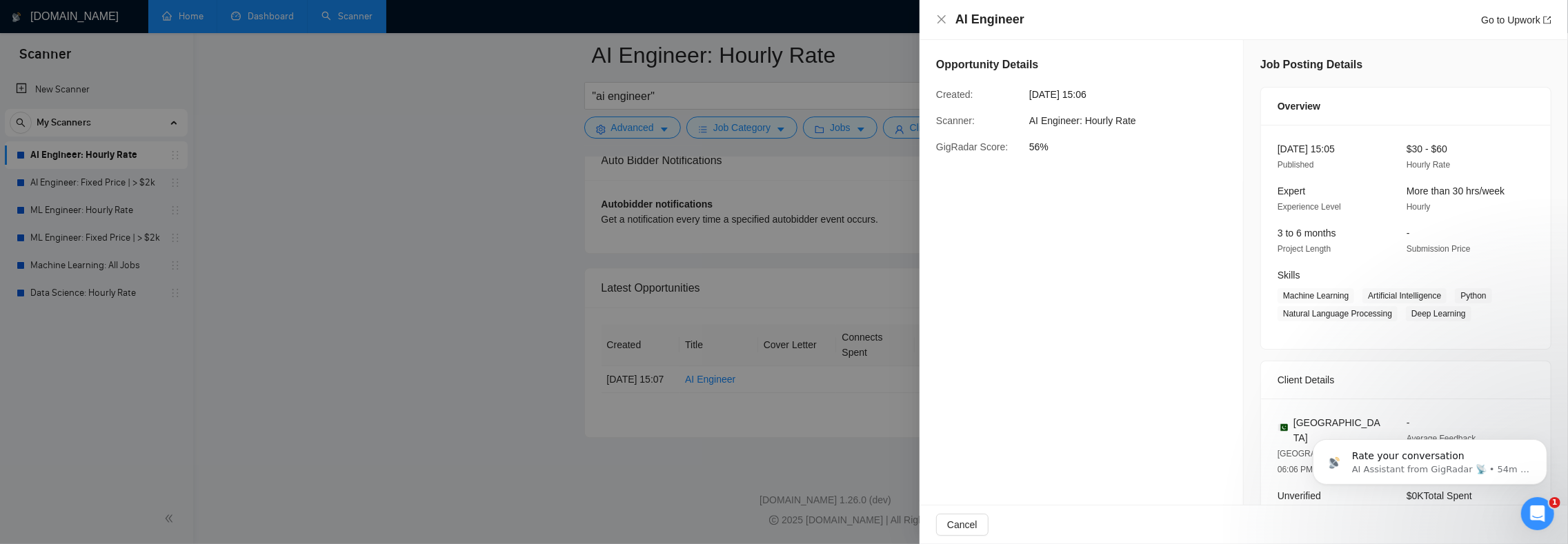
click at [422, 286] on div at bounding box center [784, 272] width 1568 height 544
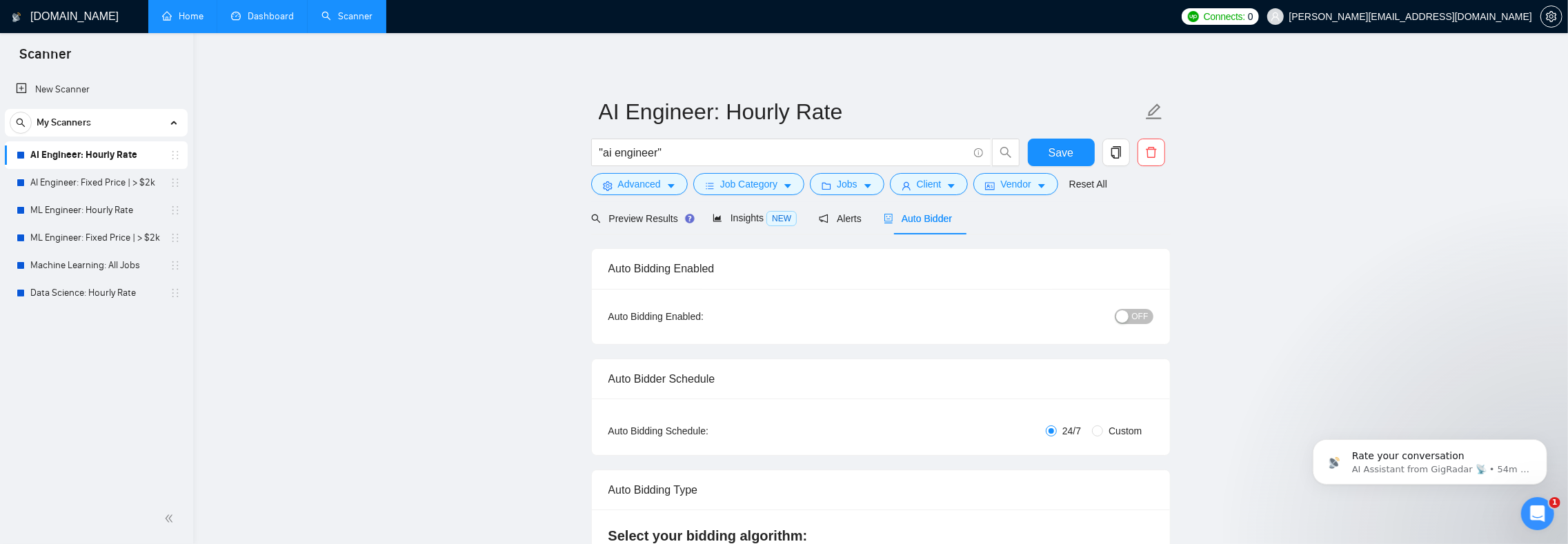
click at [1417, 459] on p "Rate your conversation" at bounding box center [1440, 456] width 178 height 14
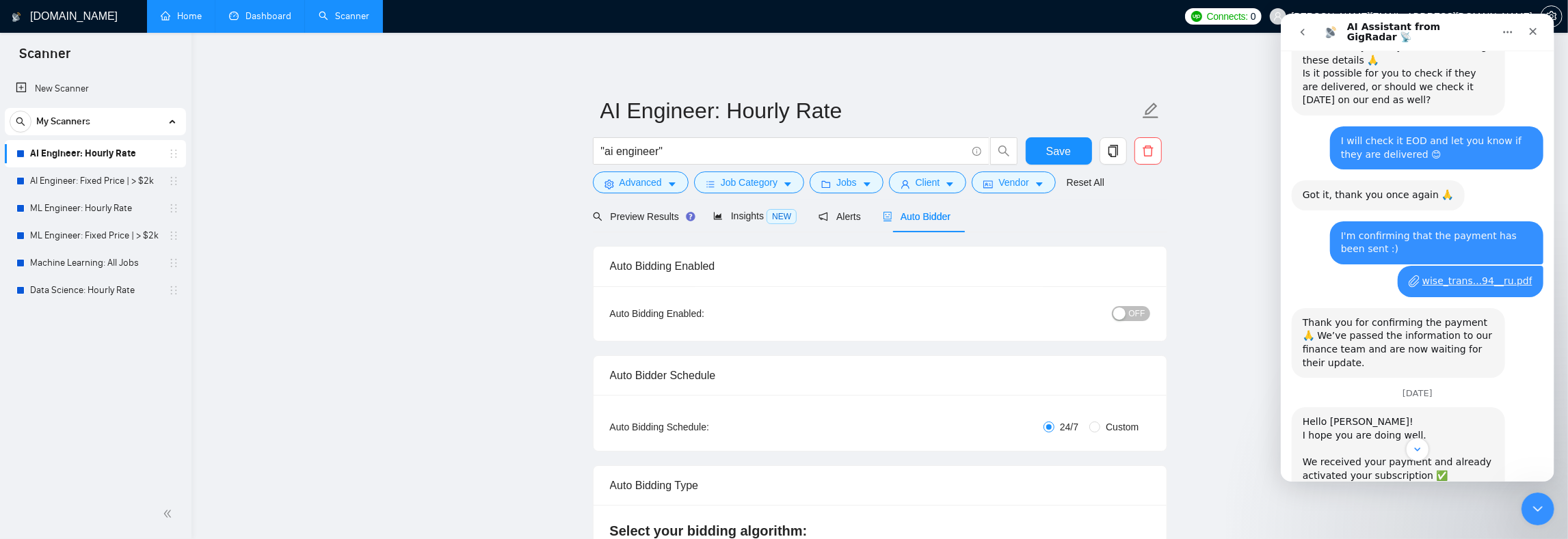
scroll to position [2036, 0]
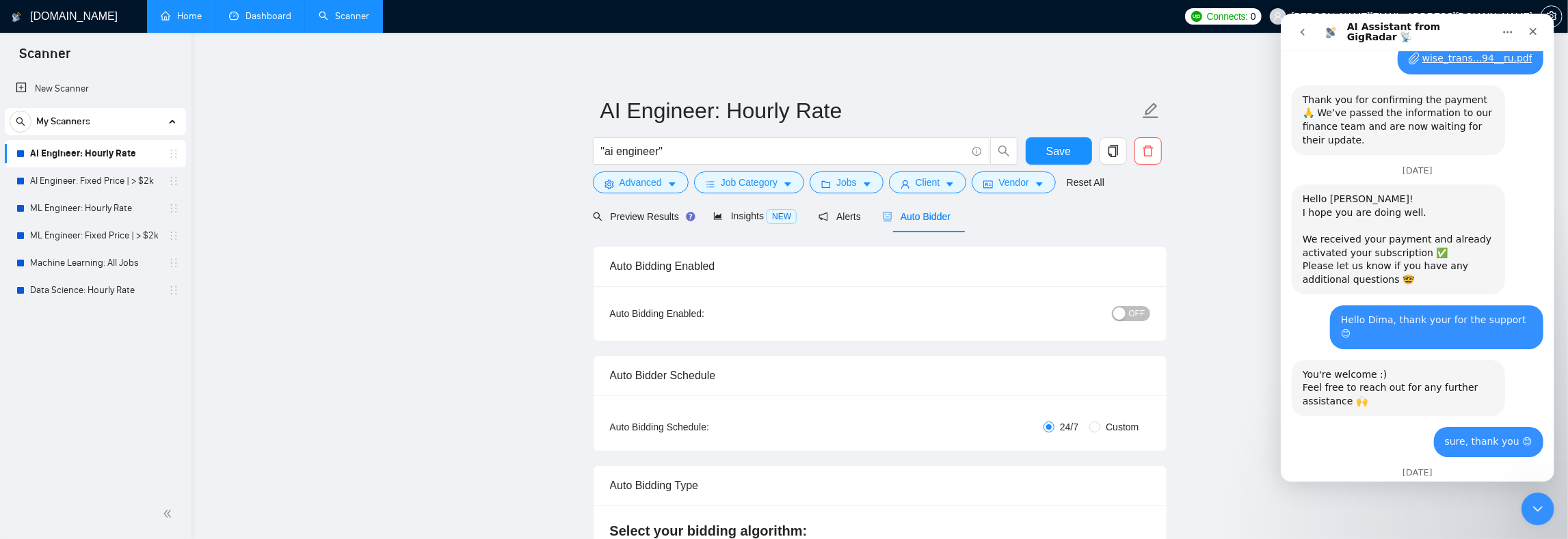
click at [1298, 31] on icon "go back" at bounding box center [1302, 32] width 11 height 11
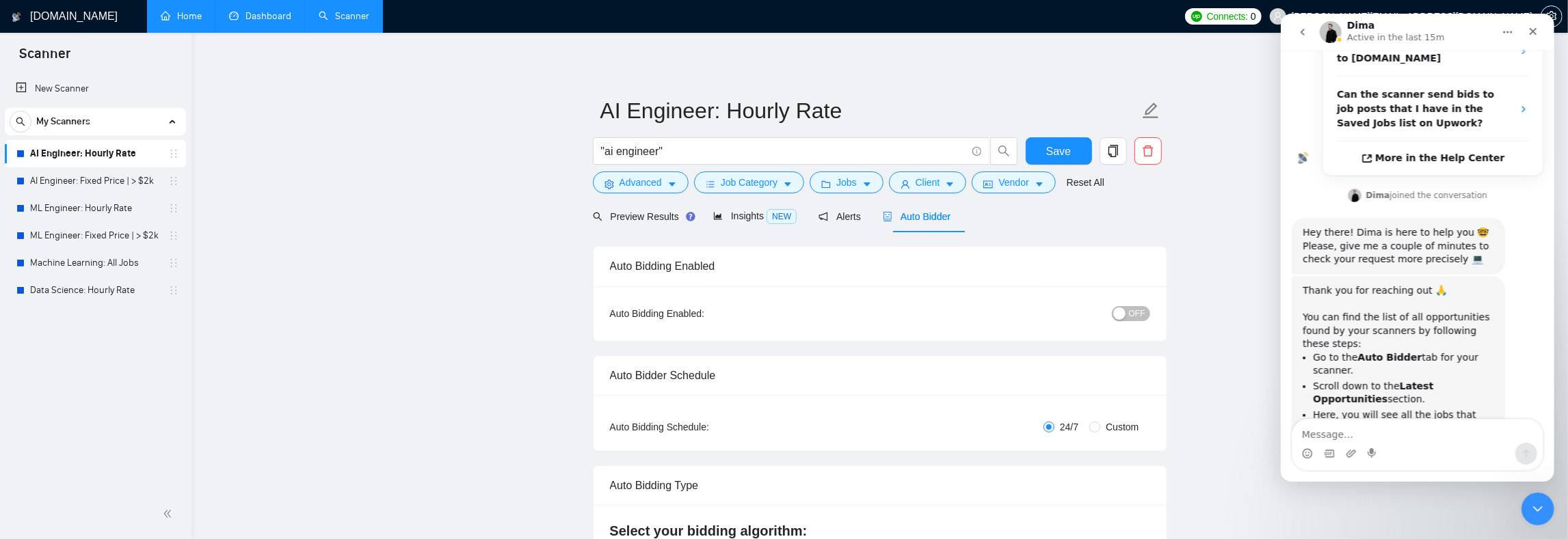
scroll to position [403, 0]
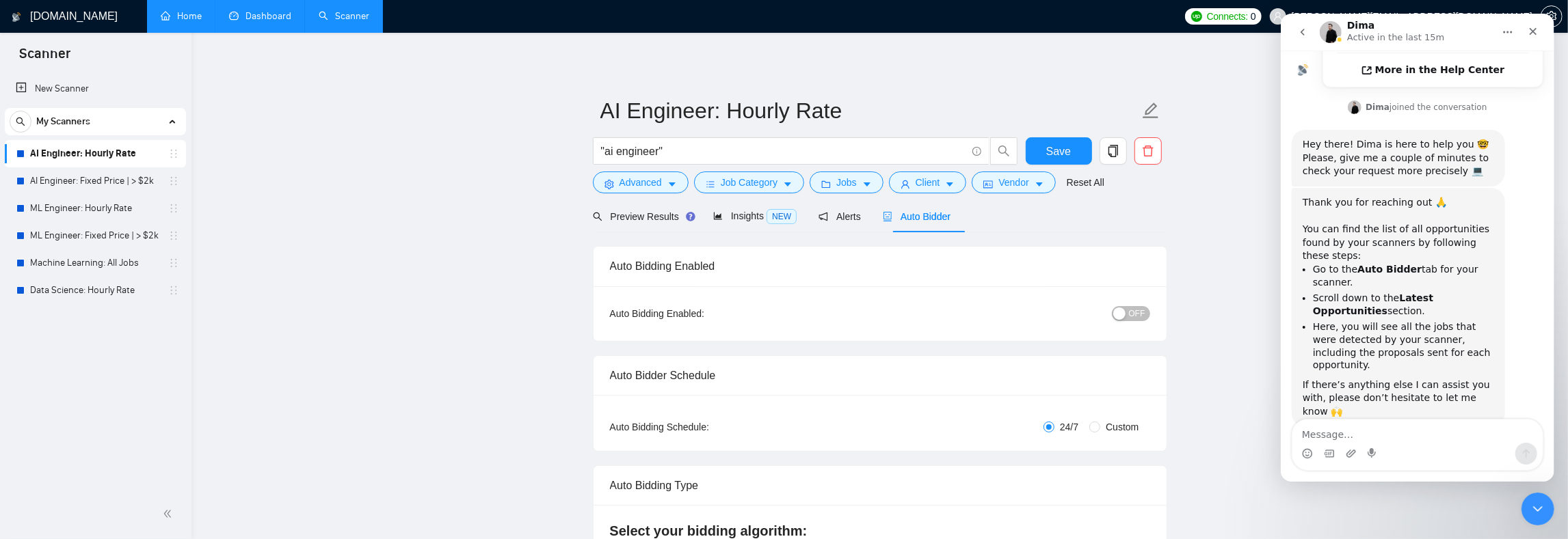
click at [1355, 431] on textarea "Message…" at bounding box center [1417, 431] width 250 height 24
click at [1380, 426] on textarea "Message…" at bounding box center [1417, 431] width 250 height 24
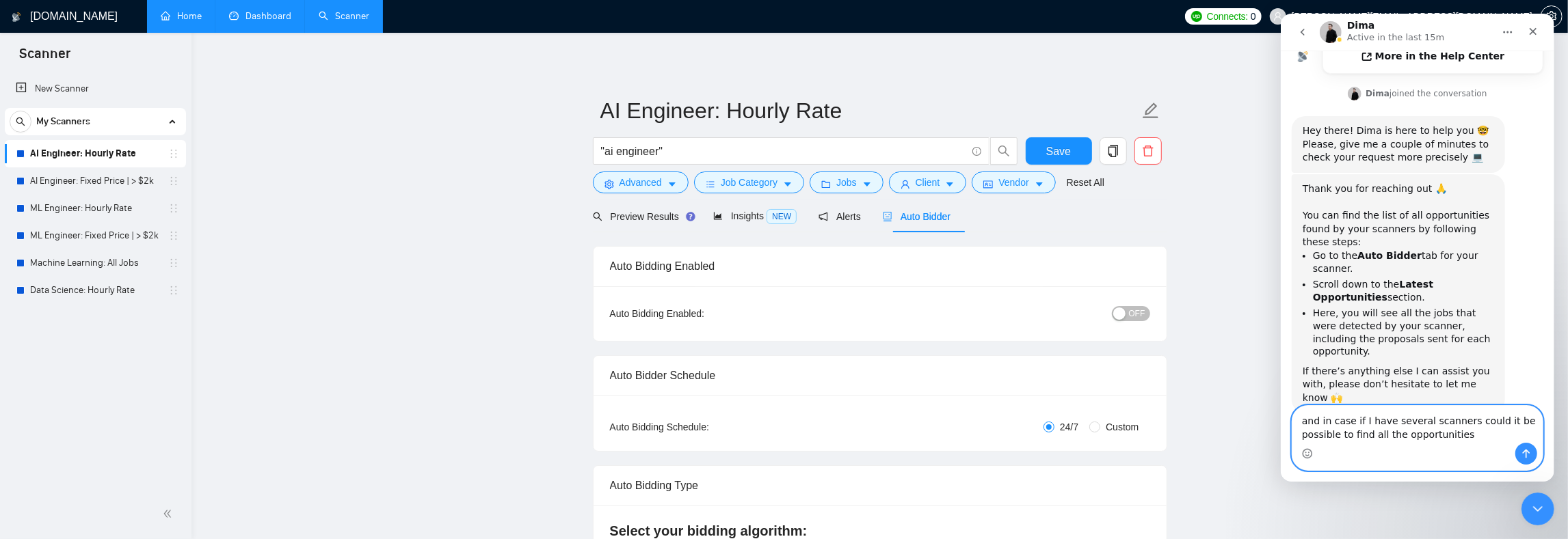
click at [1473, 431] on textarea "and in case if I have several scanners could it be possible to find all the opp…" at bounding box center [1417, 425] width 250 height 37
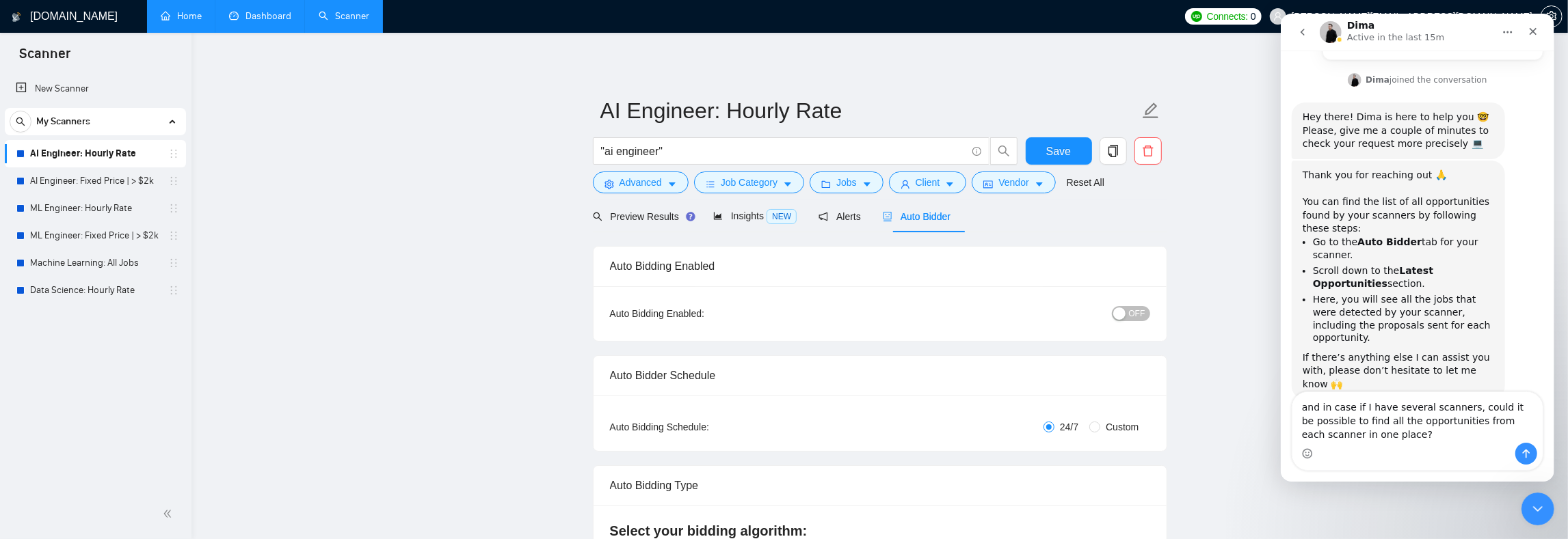
click at [1403, 435] on textarea "and in case if I have several scanners, could it be possible to find all the op…" at bounding box center [1417, 418] width 250 height 51
click at [1420, 432] on textarea "and in case if I have several scanners, could it be possible to find all the op…" at bounding box center [1417, 418] width 250 height 51
type textarea "and in case if I have several scanners, could it be possible to find all the op…"
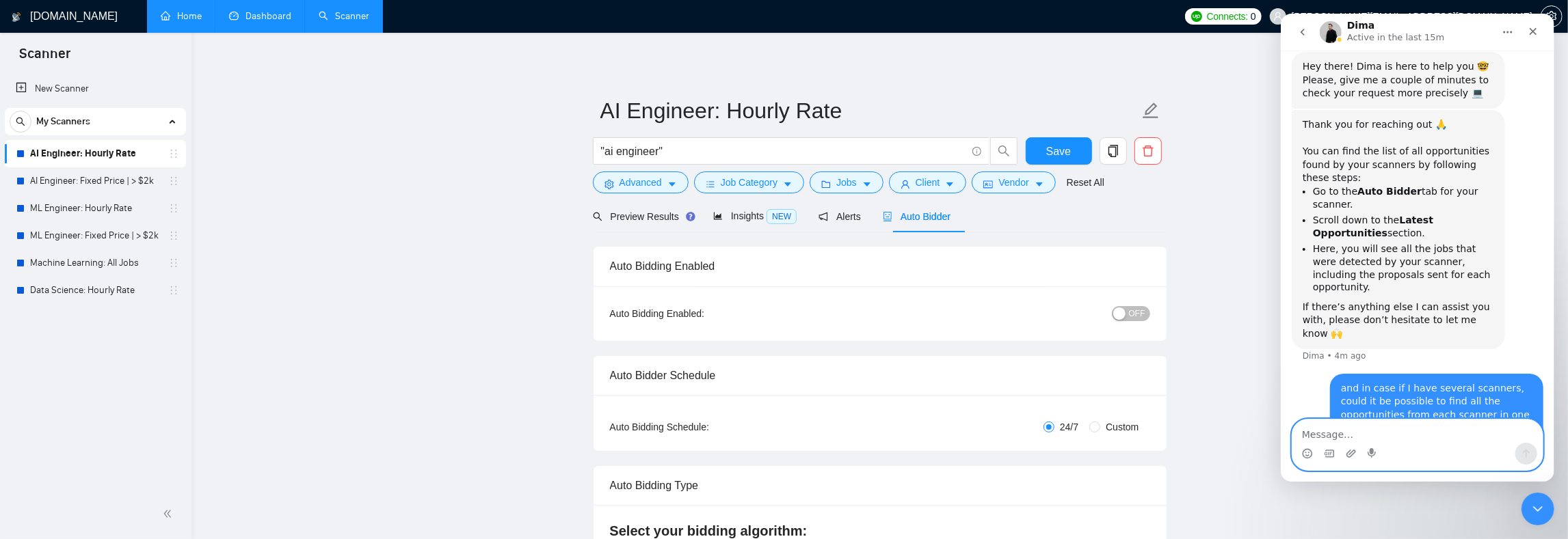
scroll to position [482, 0]
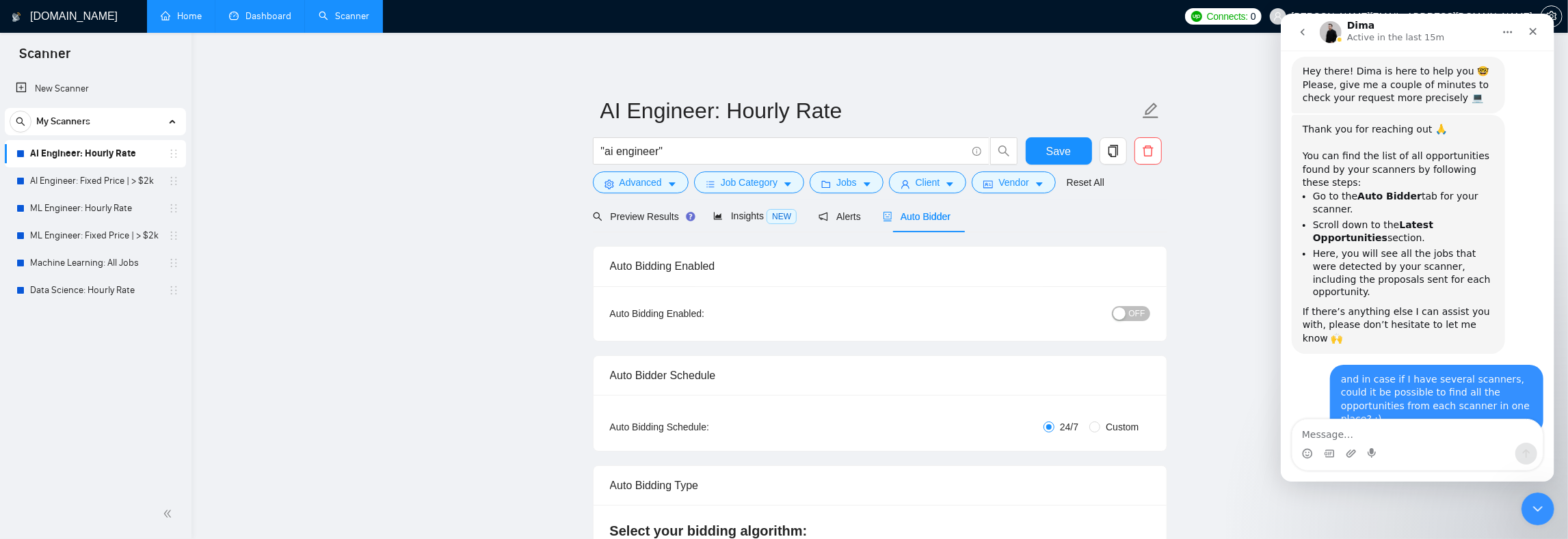
scroll to position [650, 0]
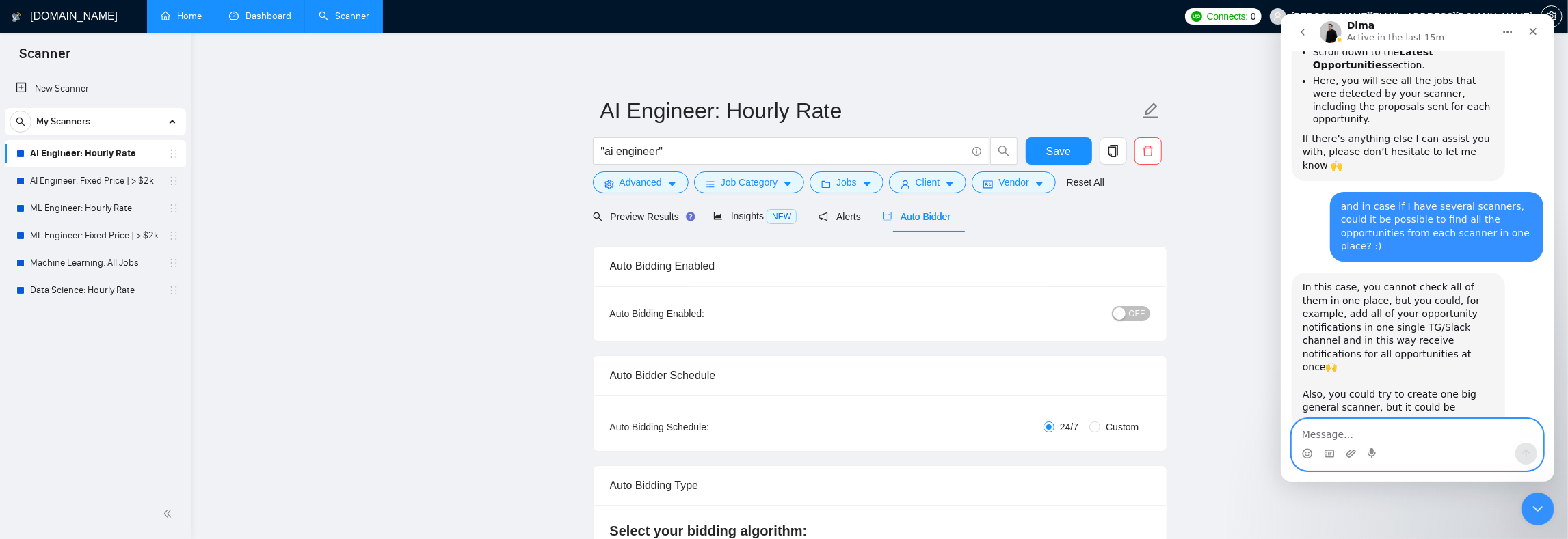
click at [1339, 433] on textarea "Message…" at bounding box center [1417, 431] width 250 height 24
click at [1305, 450] on circle "Emoji picker" at bounding box center [1306, 454] width 9 height 9
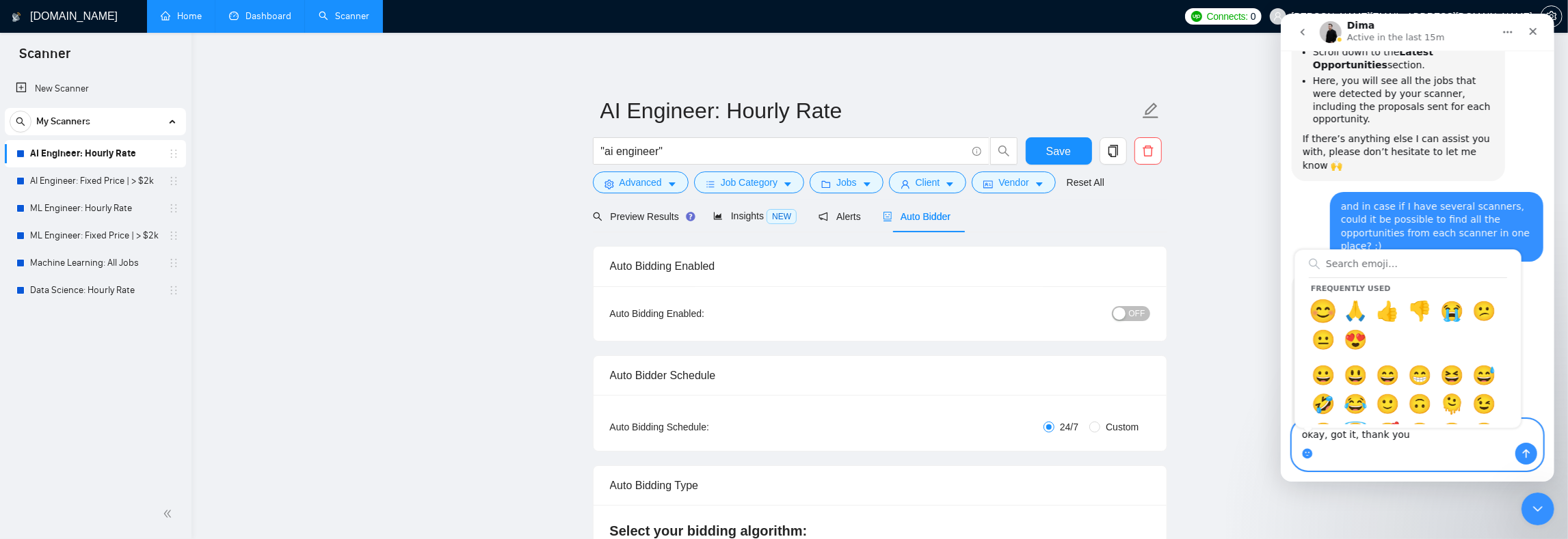
type textarea "okay, got it, thank you 😊"
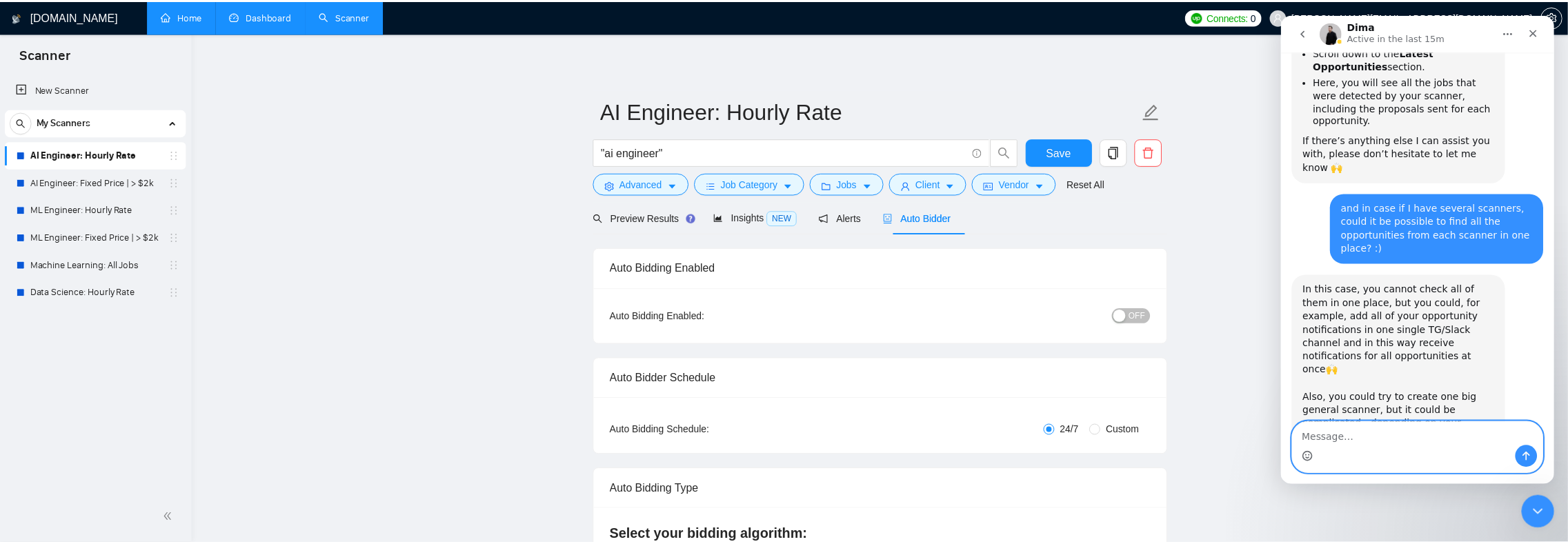
scroll to position [696, 0]
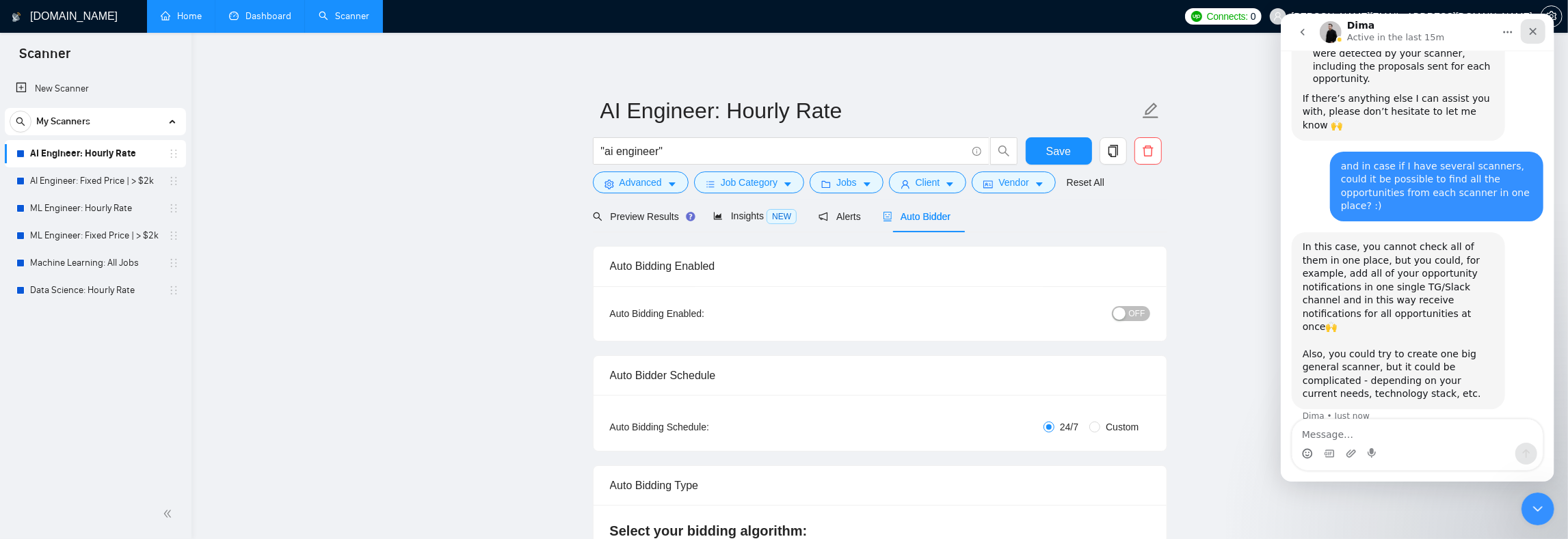
click at [1532, 27] on icon "Close" at bounding box center [1532, 31] width 11 height 11
